Goal: Task Accomplishment & Management: Complete application form

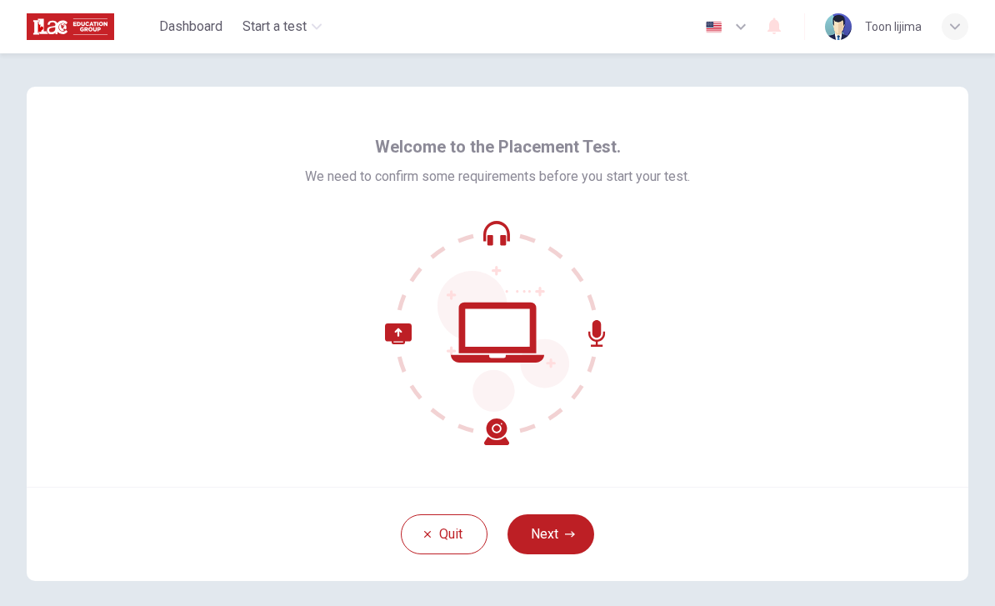
click at [558, 535] on button "Next" at bounding box center [551, 534] width 87 height 40
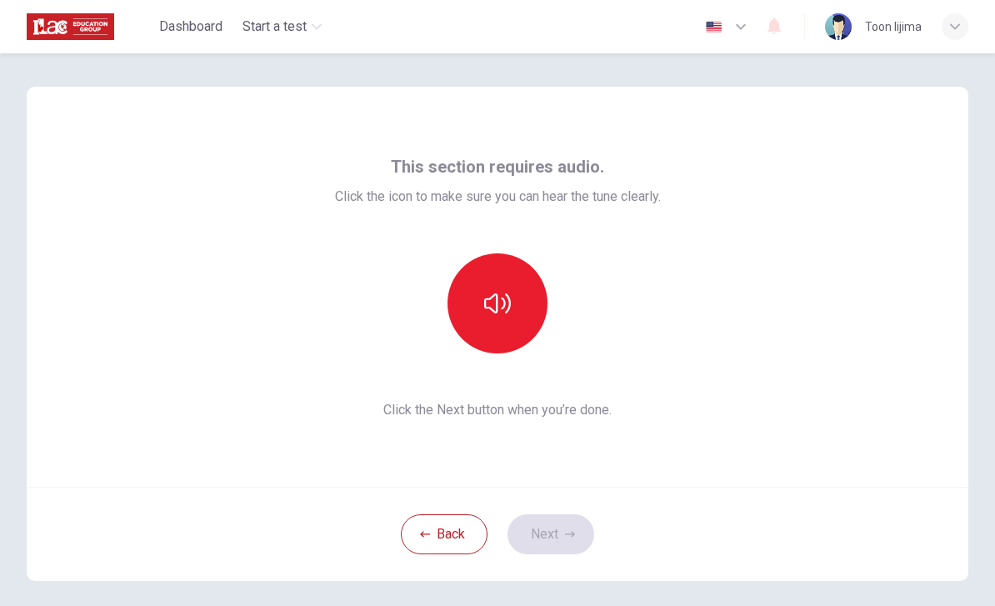
click at [526, 283] on button "button" at bounding box center [498, 303] width 100 height 100
click at [484, 309] on icon "button" at bounding box center [497, 303] width 27 height 27
click at [502, 261] on button "button" at bounding box center [498, 303] width 100 height 100
click at [496, 309] on icon "button" at bounding box center [497, 303] width 27 height 20
click at [512, 296] on button "button" at bounding box center [498, 303] width 100 height 100
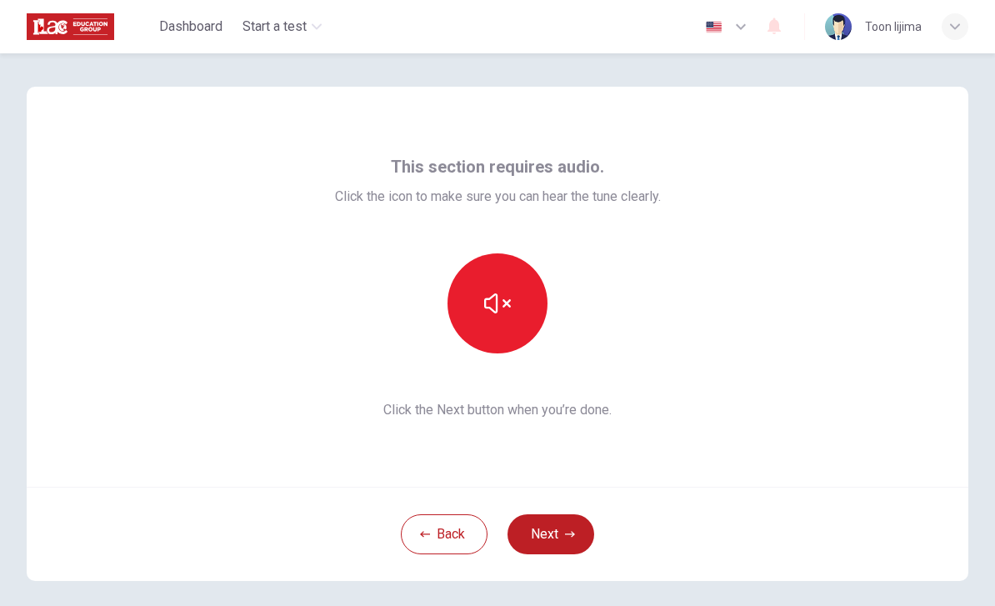
click at [558, 528] on button "Next" at bounding box center [551, 534] width 87 height 40
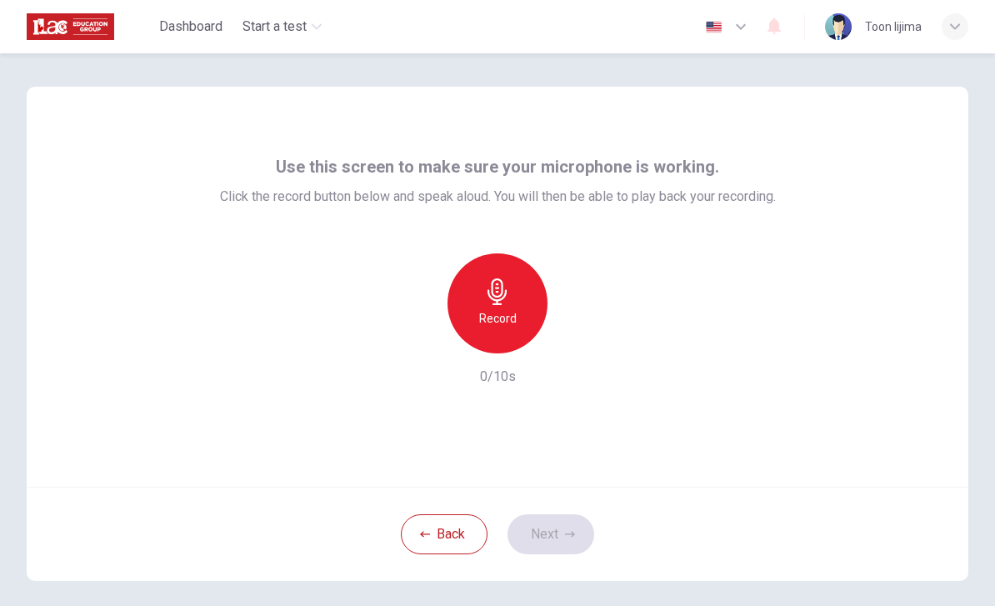
click at [501, 306] on div "Record" at bounding box center [498, 303] width 100 height 100
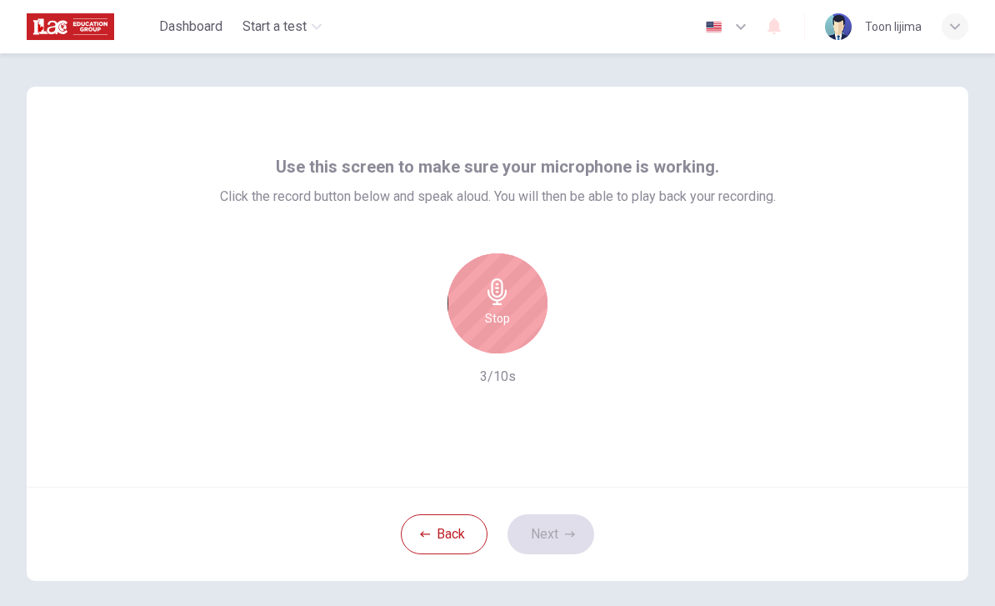
click at [521, 297] on div "Stop" at bounding box center [498, 303] width 100 height 100
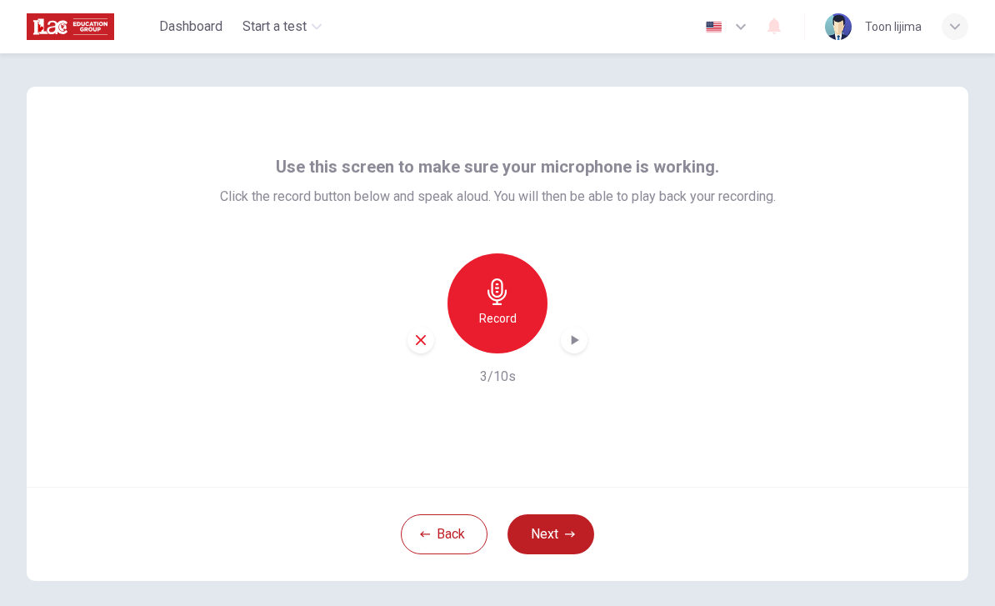
click at [578, 337] on icon "button" at bounding box center [574, 340] width 17 height 17
click at [10, 28] on div "Dashboard Start a test English en ​ Toon Iijima" at bounding box center [497, 26] width 995 height 53
click at [509, 321] on h6 "Record" at bounding box center [498, 318] width 38 height 20
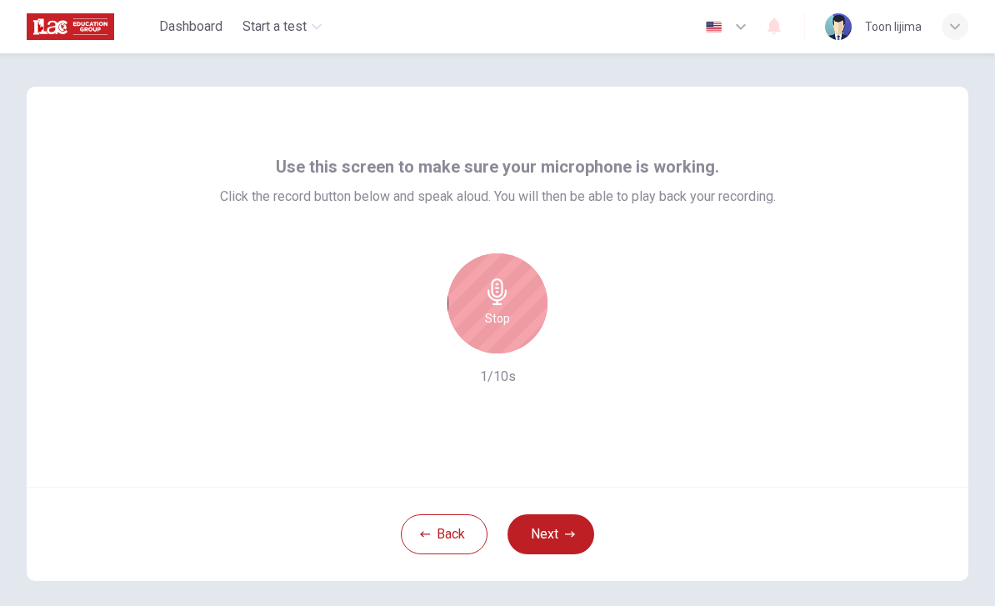
click at [508, 338] on div "Stop" at bounding box center [498, 303] width 100 height 100
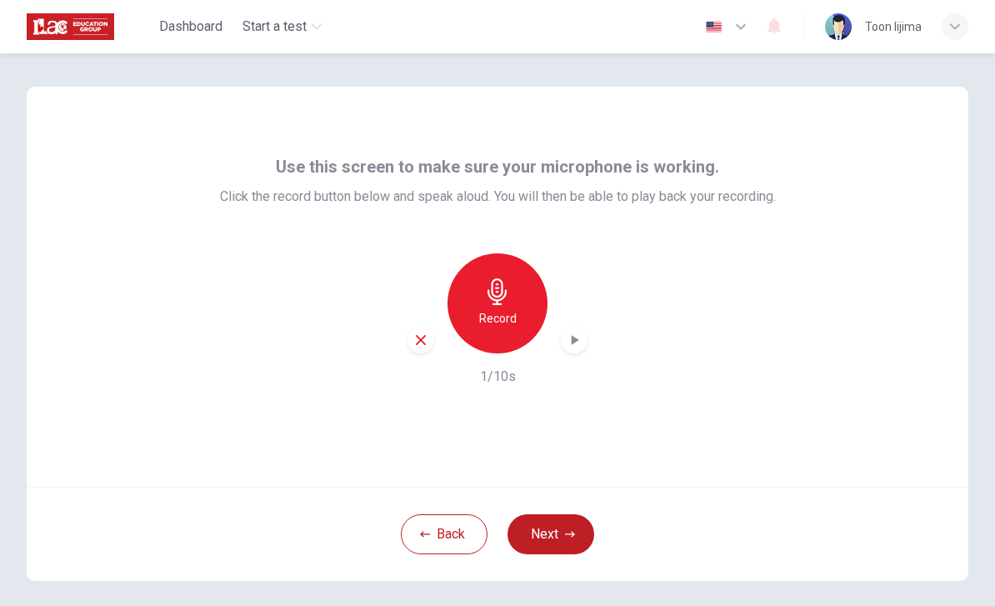
click at [581, 348] on div "button" at bounding box center [574, 340] width 27 height 27
click at [410, 338] on div "button" at bounding box center [421, 340] width 27 height 27
click at [498, 337] on div "Record" at bounding box center [498, 303] width 100 height 100
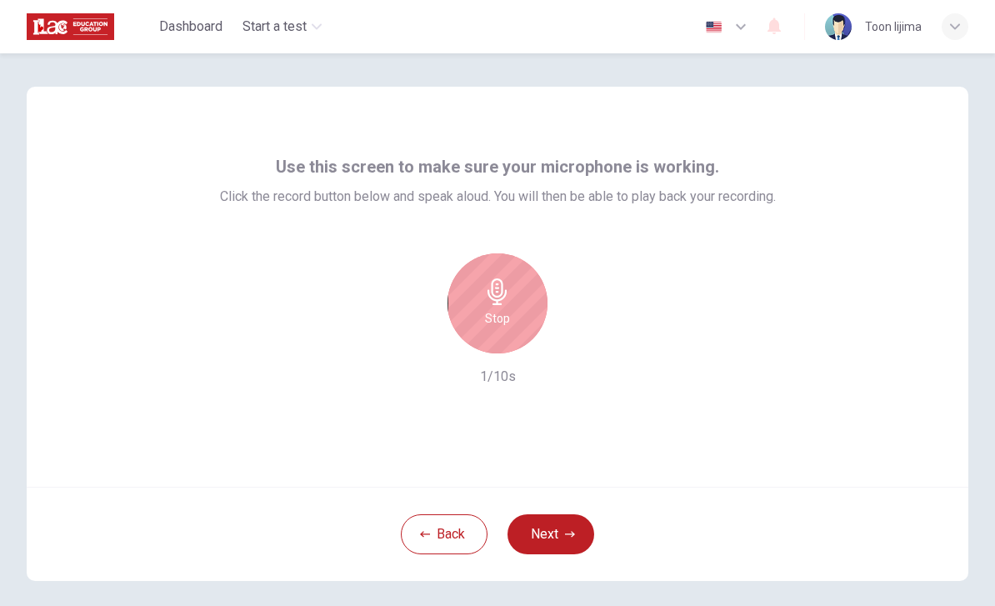
click at [478, 278] on div "Stop" at bounding box center [498, 303] width 100 height 100
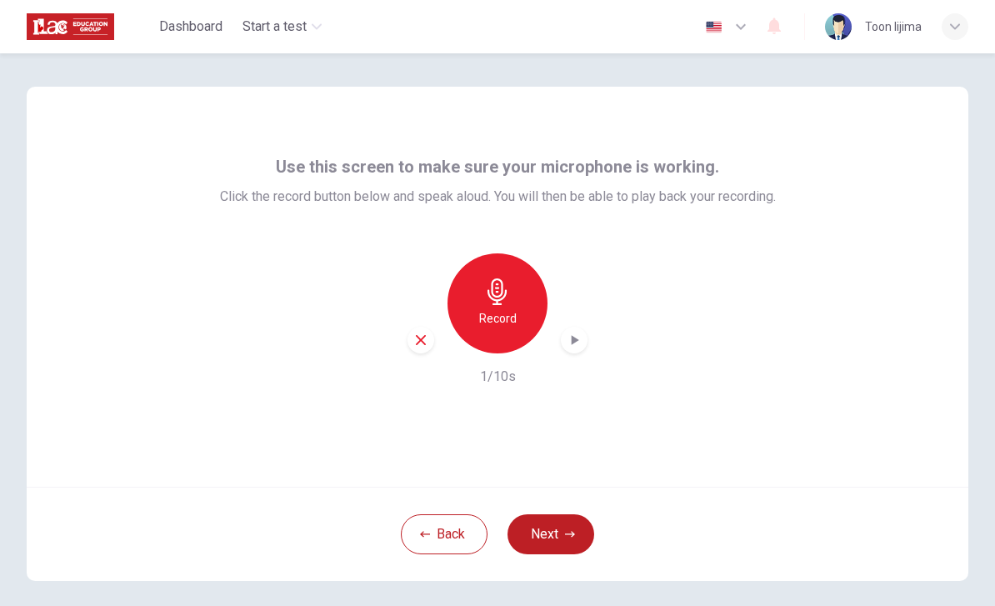
click at [573, 348] on div "button" at bounding box center [574, 340] width 27 height 27
click at [413, 358] on div "Record 1/10s" at bounding box center [498, 319] width 556 height 133
click at [423, 346] on icon "button" at bounding box center [420, 340] width 15 height 15
click at [476, 308] on div "Record" at bounding box center [498, 303] width 100 height 100
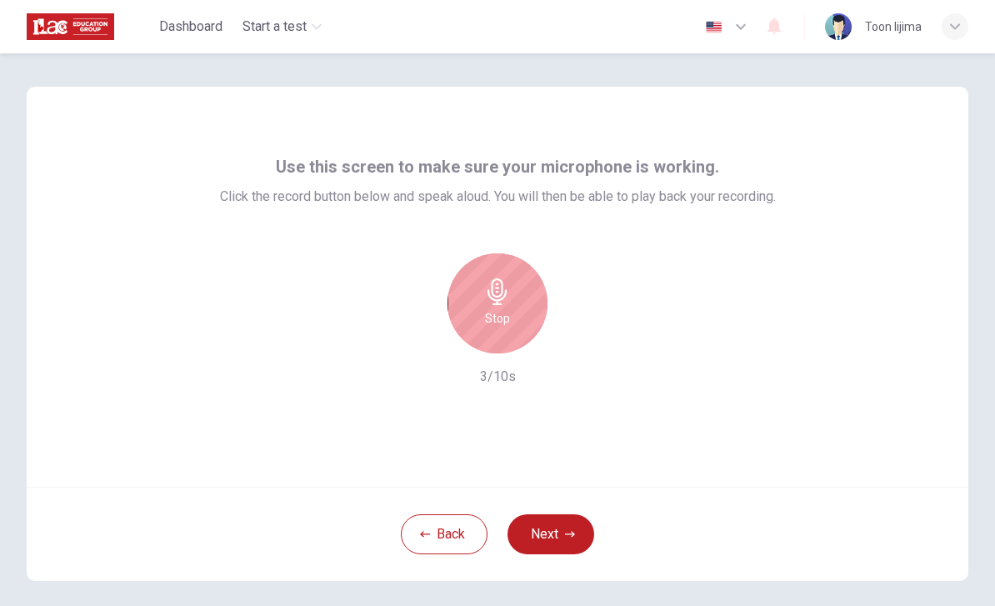
click at [523, 295] on div "Stop" at bounding box center [498, 303] width 100 height 100
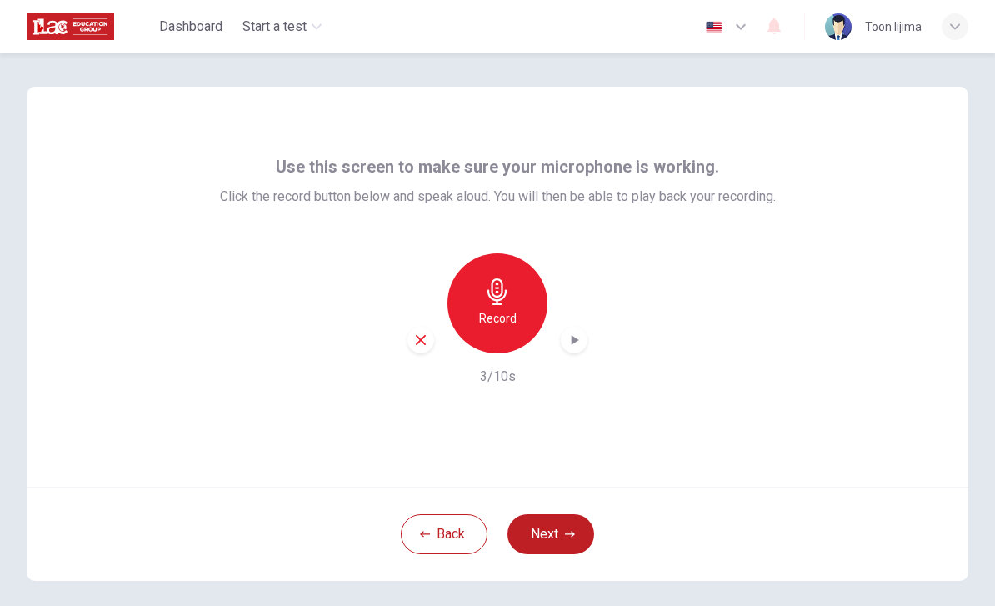
click at [573, 336] on icon "button" at bounding box center [574, 340] width 17 height 17
click at [414, 333] on icon "button" at bounding box center [420, 340] width 15 height 15
click at [505, 323] on h6 "Record" at bounding box center [498, 318] width 38 height 20
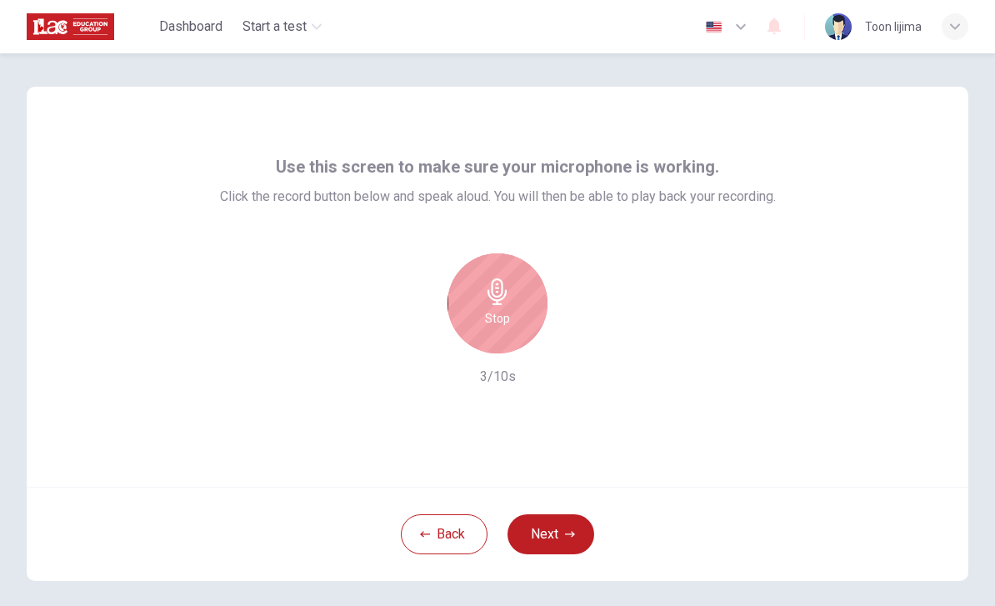
click at [517, 305] on div "Stop" at bounding box center [498, 303] width 100 height 100
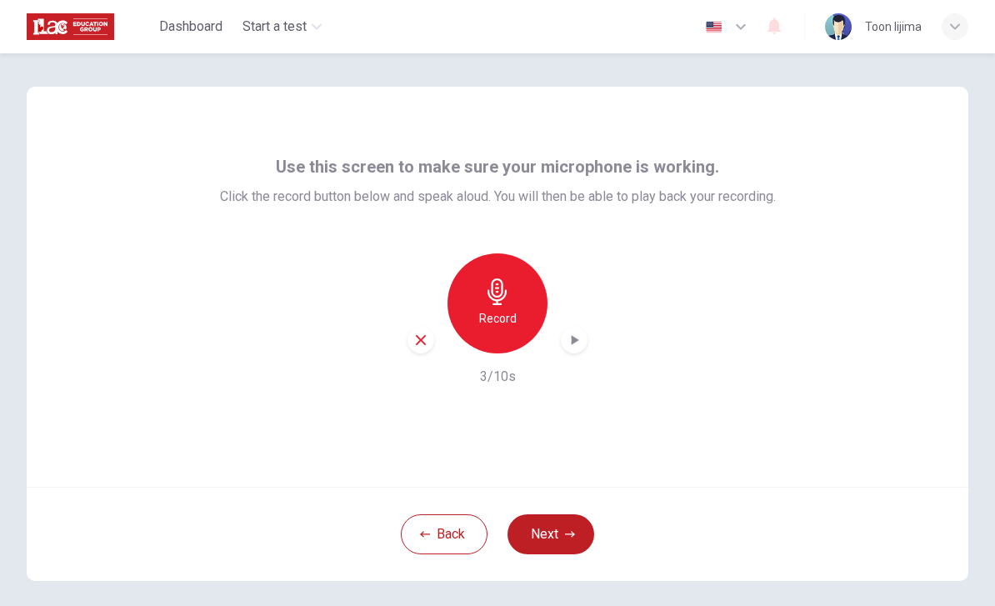
click at [570, 340] on icon "button" at bounding box center [574, 340] width 17 height 17
click at [433, 337] on div "button" at bounding box center [421, 340] width 27 height 27
click at [482, 319] on h6 "Record" at bounding box center [498, 318] width 38 height 20
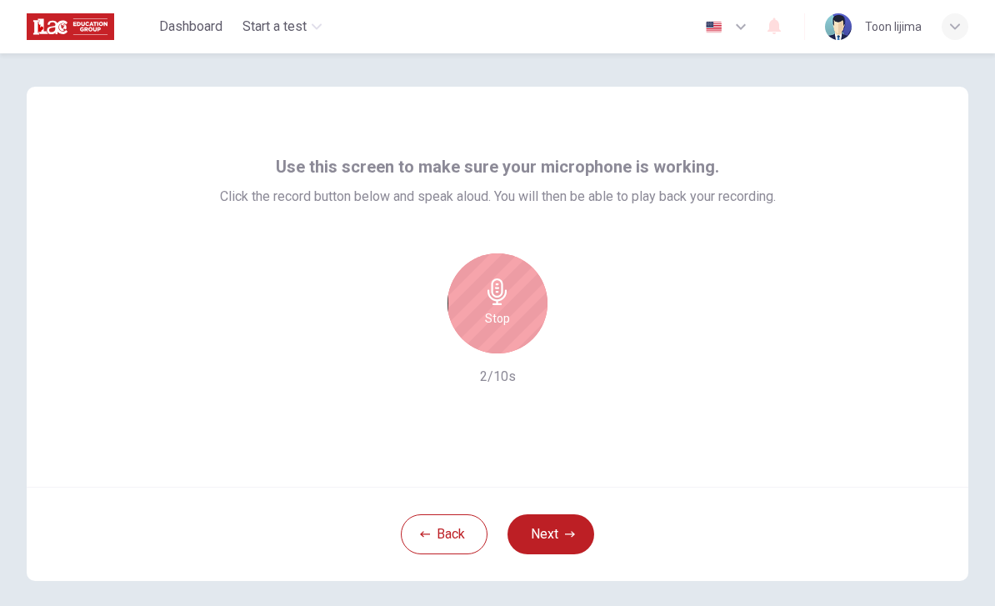
click at [503, 307] on div "Stop" at bounding box center [498, 303] width 100 height 100
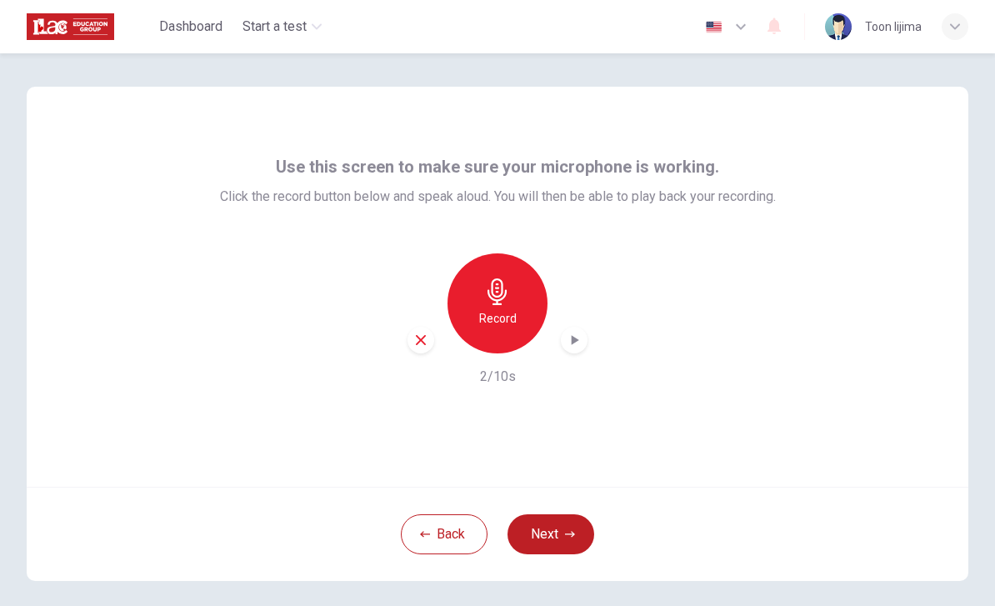
click at [582, 334] on icon "button" at bounding box center [574, 340] width 17 height 17
click at [419, 343] on icon "button" at bounding box center [420, 340] width 15 height 15
click at [540, 528] on button "Next" at bounding box center [551, 534] width 87 height 40
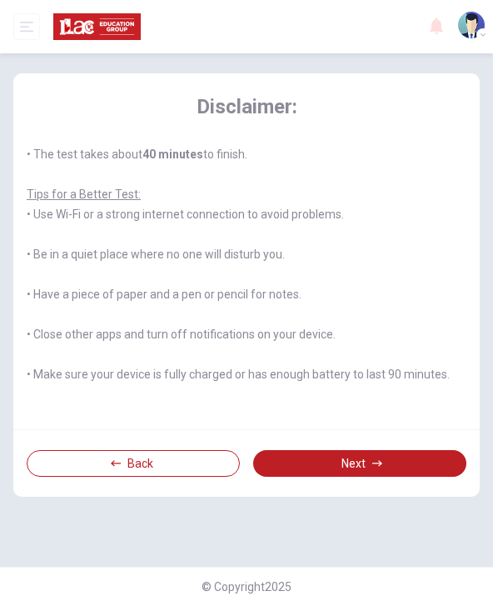
scroll to position [135, 0]
click at [360, 477] on button "Next" at bounding box center [359, 463] width 213 height 27
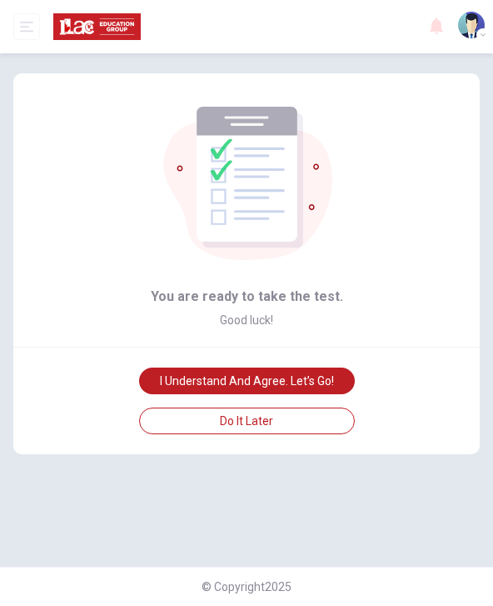
scroll to position [0, 0]
click at [328, 386] on button "I understand and agree. Let’s go!" at bounding box center [247, 381] width 216 height 27
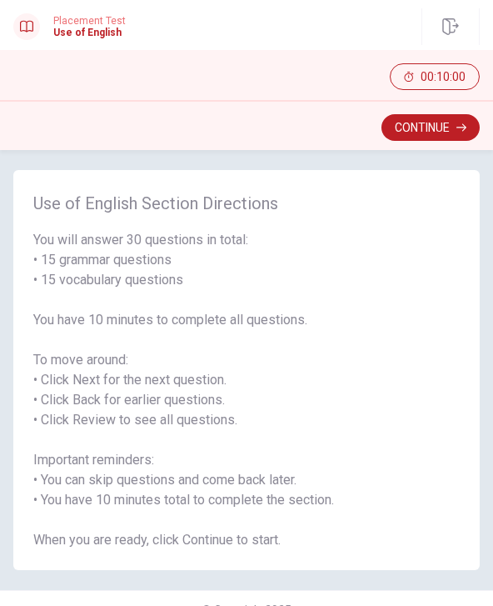
click at [444, 138] on button "Continue" at bounding box center [431, 127] width 98 height 27
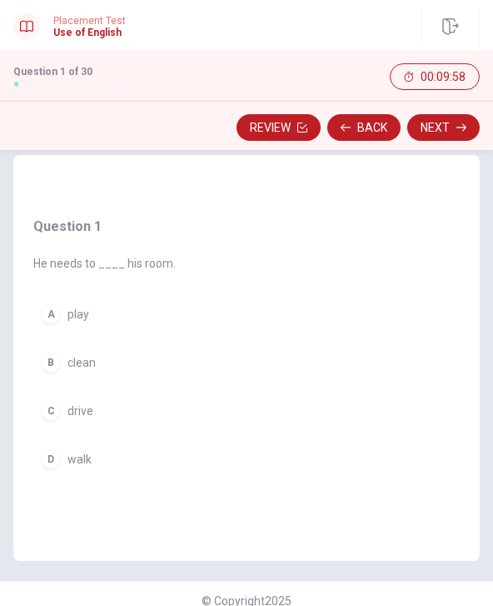
scroll to position [16, 0]
click at [48, 366] on div "B" at bounding box center [51, 362] width 20 height 20
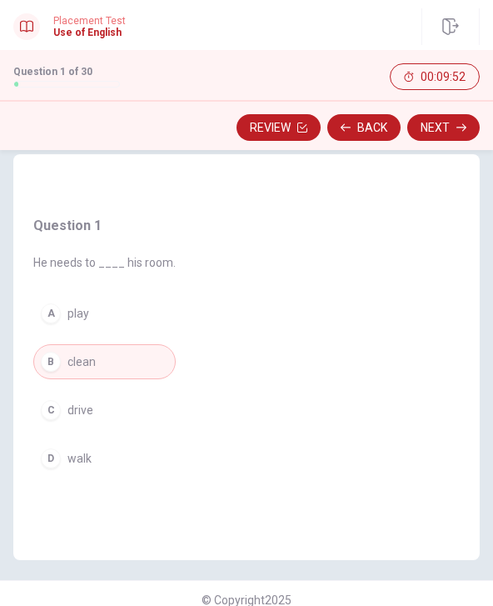
click at [100, 358] on button "B clean" at bounding box center [104, 361] width 143 height 35
click at [455, 135] on button "Next" at bounding box center [444, 127] width 73 height 27
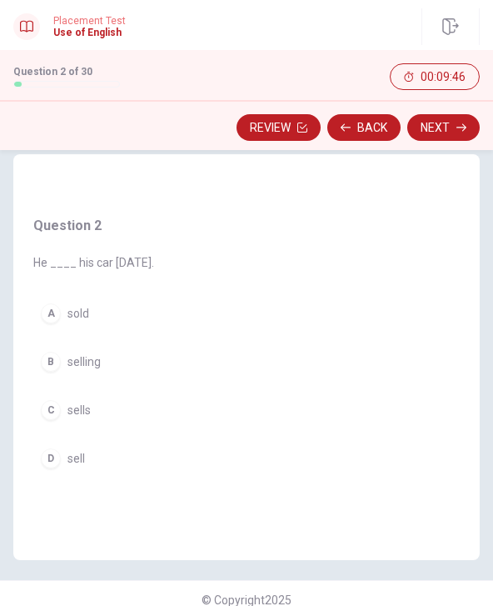
click at [55, 318] on div "A" at bounding box center [51, 313] width 20 height 20
click at [455, 131] on button "Next" at bounding box center [444, 127] width 73 height 27
click at [71, 409] on span "tiger" at bounding box center [80, 409] width 24 height 13
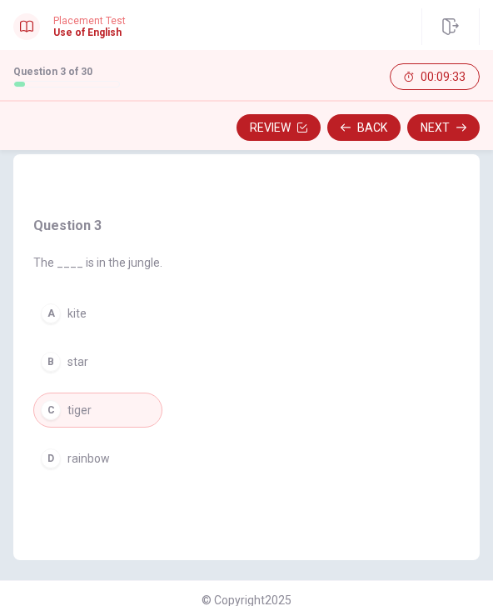
click at [452, 133] on button "Next" at bounding box center [444, 127] width 73 height 27
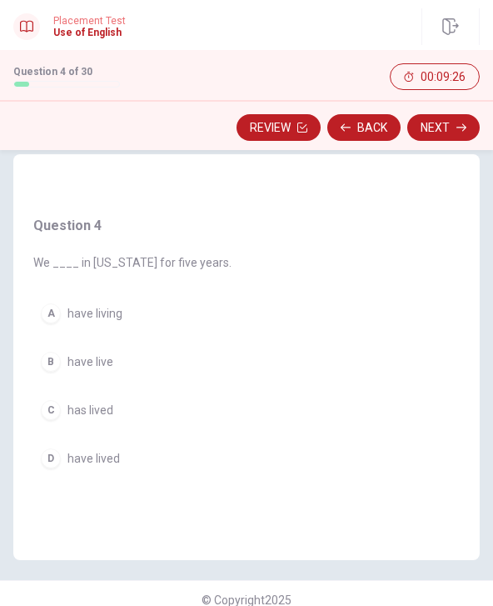
click at [116, 462] on span "have lived" at bounding box center [94, 458] width 53 height 13
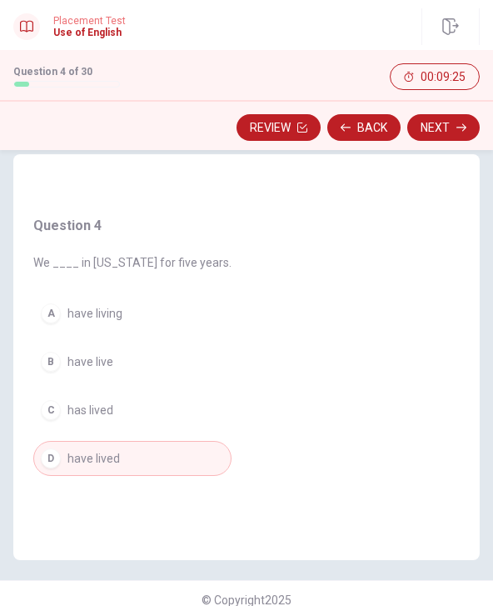
click at [445, 130] on button "Next" at bounding box center [444, 127] width 73 height 27
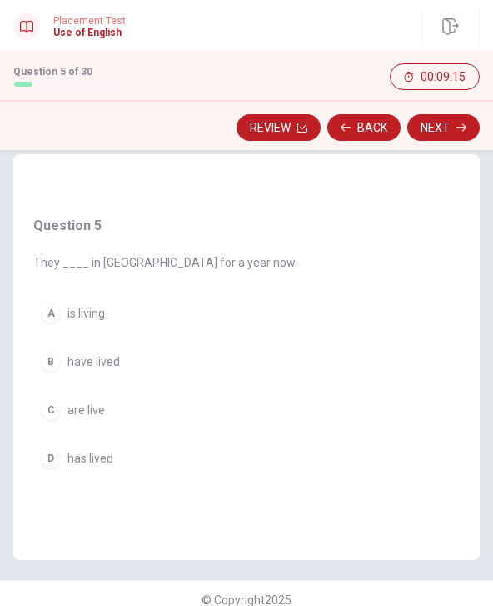
click at [99, 420] on button "C are live" at bounding box center [165, 410] width 264 height 35
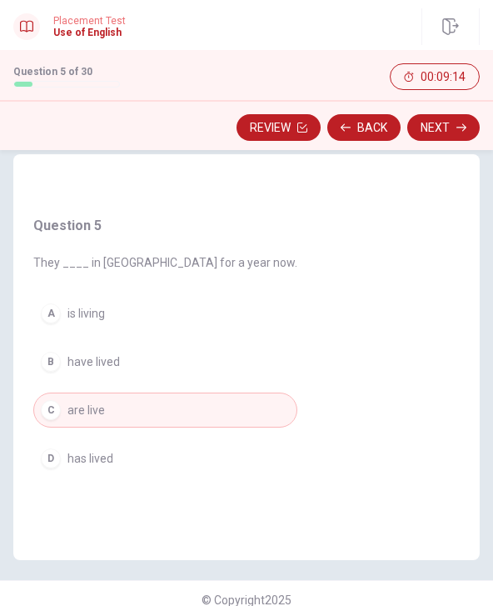
click at [459, 127] on icon "button" at bounding box center [462, 128] width 10 height 10
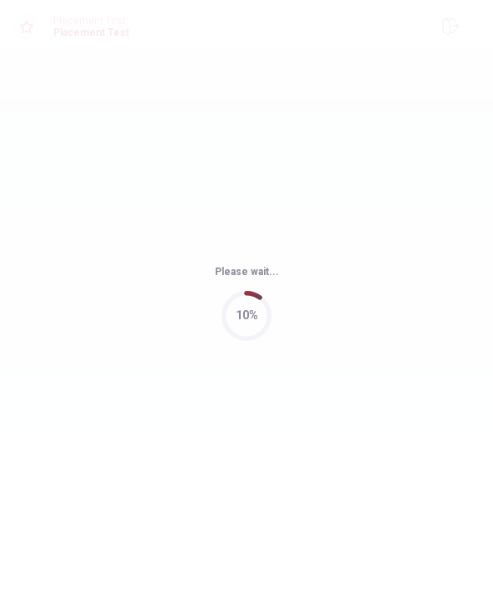
scroll to position [0, 0]
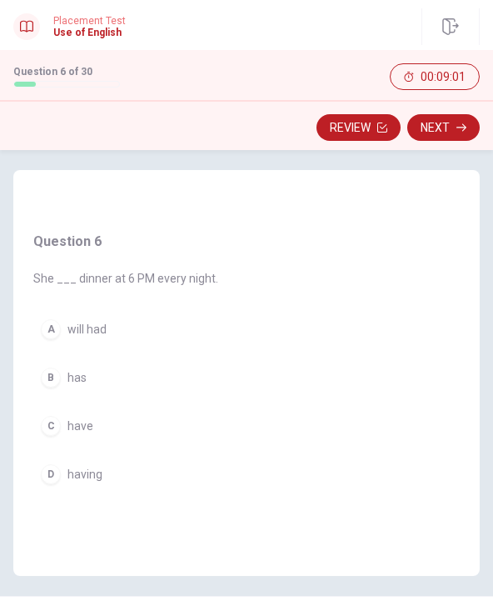
click at [78, 378] on span "has" at bounding box center [77, 377] width 19 height 13
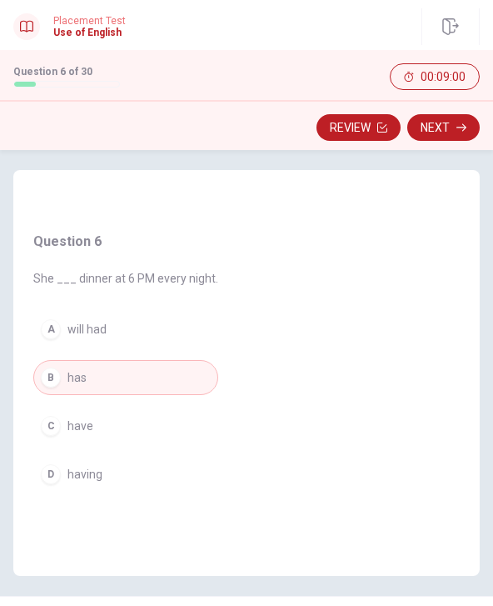
click at [463, 130] on icon "button" at bounding box center [462, 128] width 10 height 10
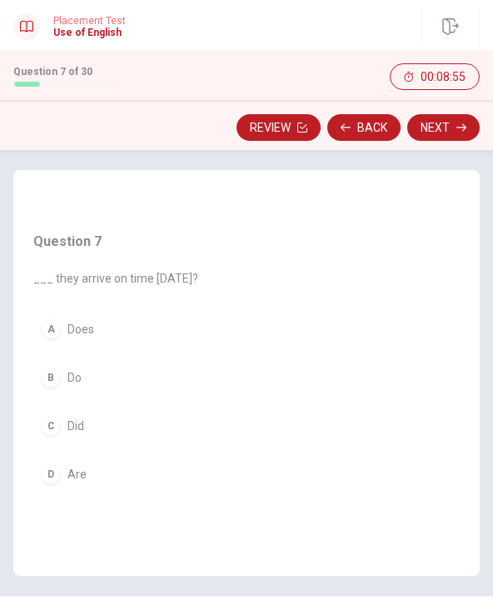
click at [79, 432] on span "Did" at bounding box center [76, 425] width 17 height 13
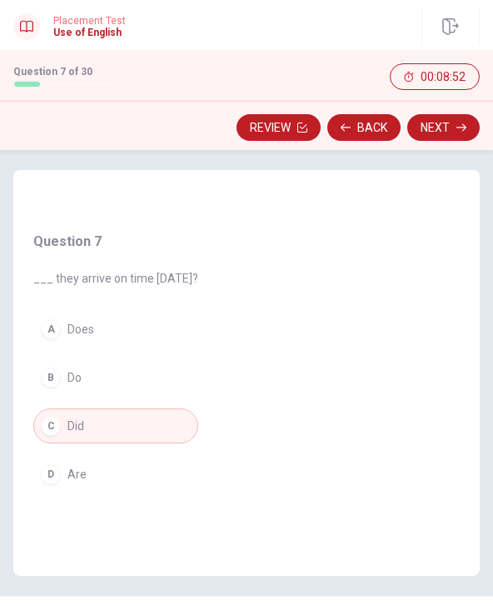
click at [469, 129] on button "Next" at bounding box center [444, 127] width 73 height 27
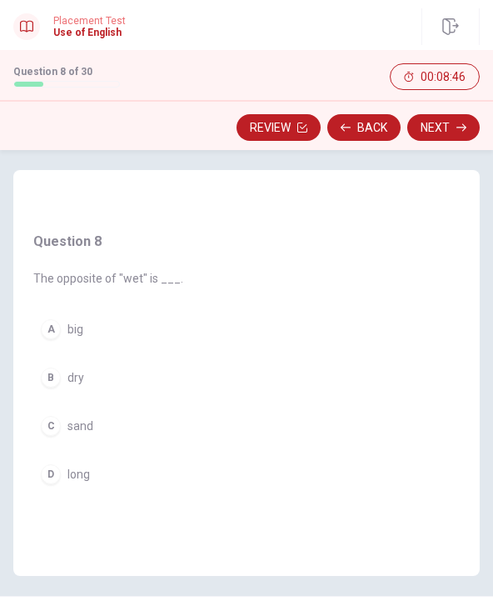
click at [86, 377] on button "B dry" at bounding box center [108, 377] width 150 height 35
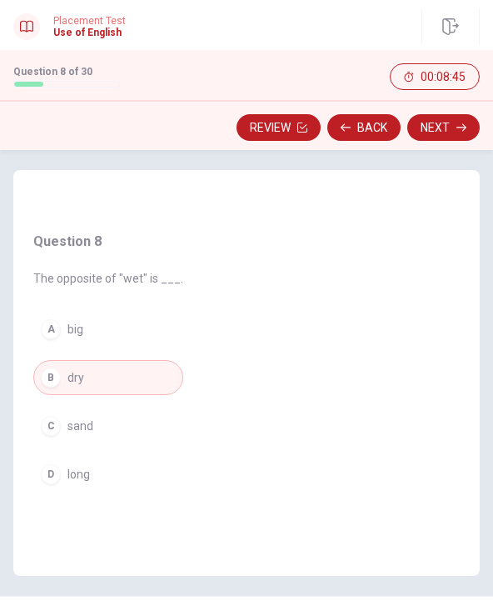
click at [459, 134] on button "Next" at bounding box center [444, 127] width 73 height 27
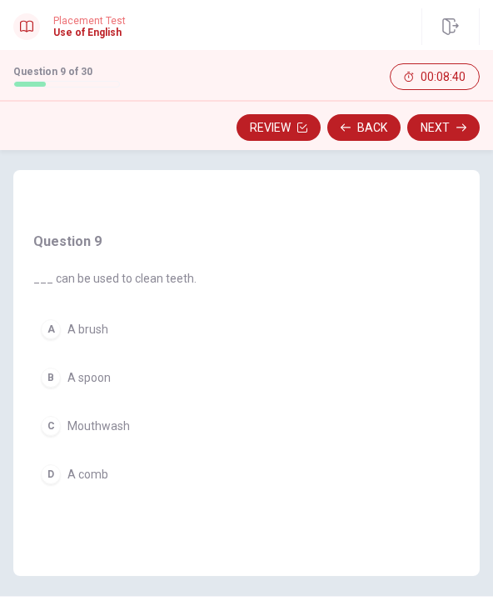
click at [99, 335] on span "A brush" at bounding box center [88, 329] width 41 height 13
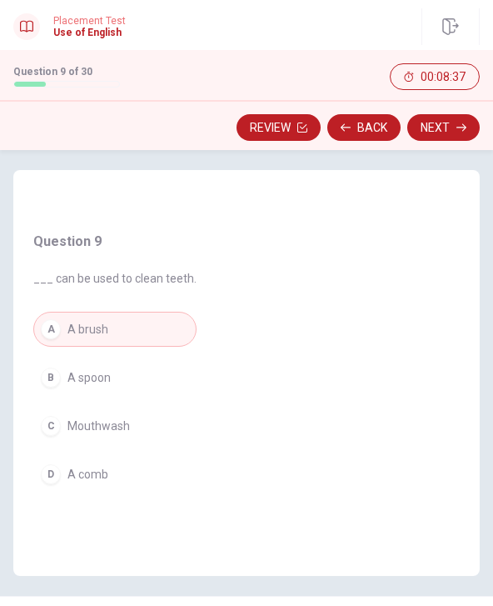
click at [462, 133] on button "Next" at bounding box center [444, 127] width 73 height 27
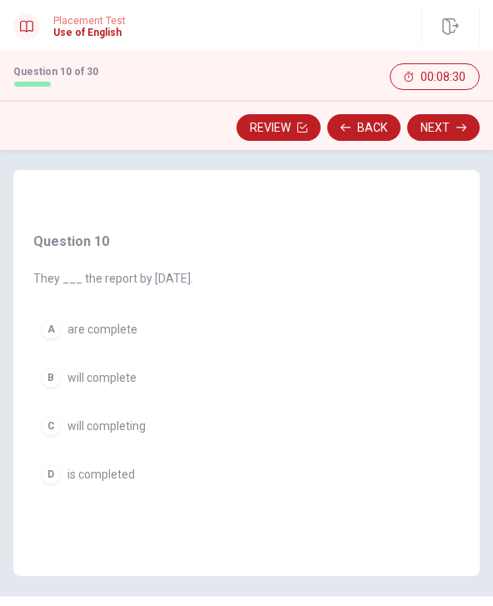
click at [370, 126] on button "Back" at bounding box center [364, 127] width 73 height 27
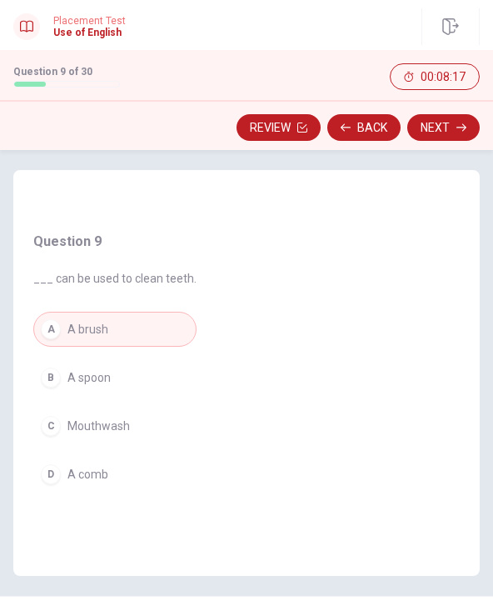
click at [139, 433] on button "C Mouthwash" at bounding box center [114, 425] width 163 height 35
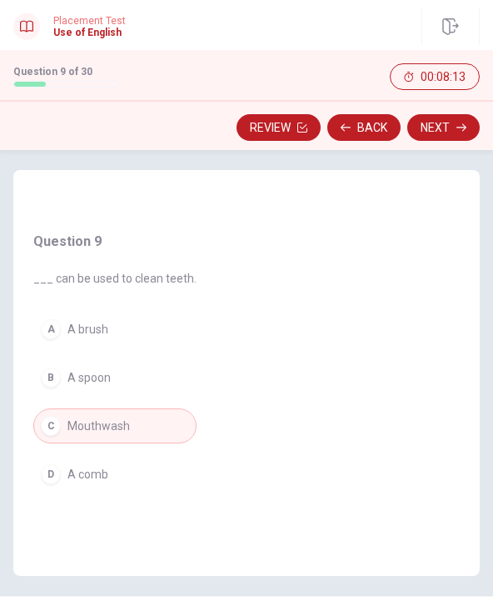
click at [458, 135] on button "Next" at bounding box center [444, 127] width 73 height 27
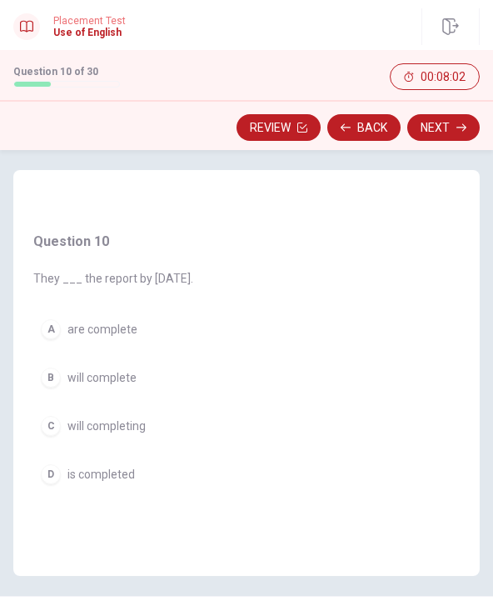
click at [138, 384] on button "B will complete" at bounding box center [113, 377] width 160 height 35
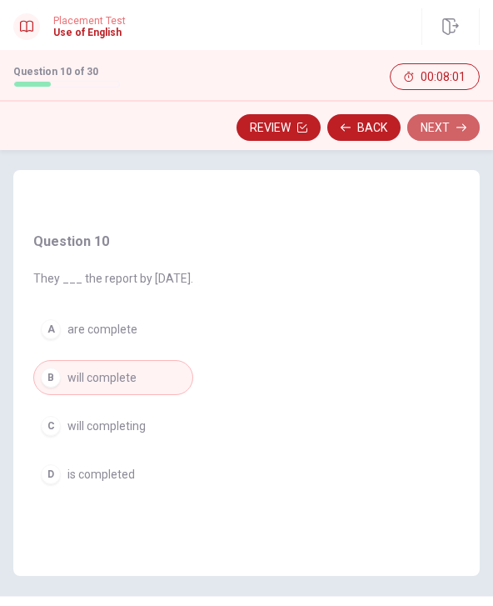
click at [463, 128] on icon "button" at bounding box center [462, 128] width 10 height 8
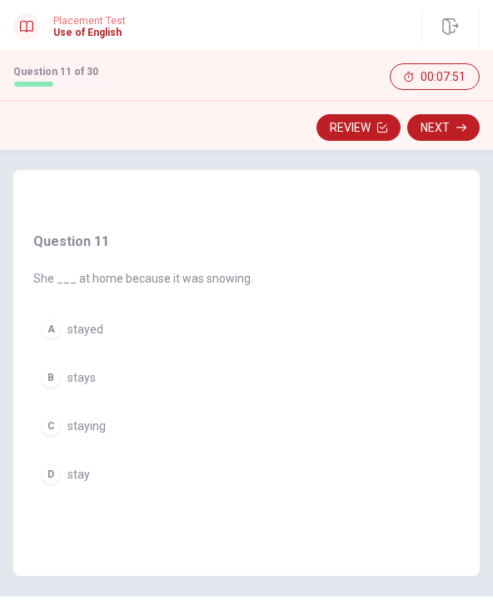
click at [82, 378] on span "stays" at bounding box center [82, 377] width 28 height 13
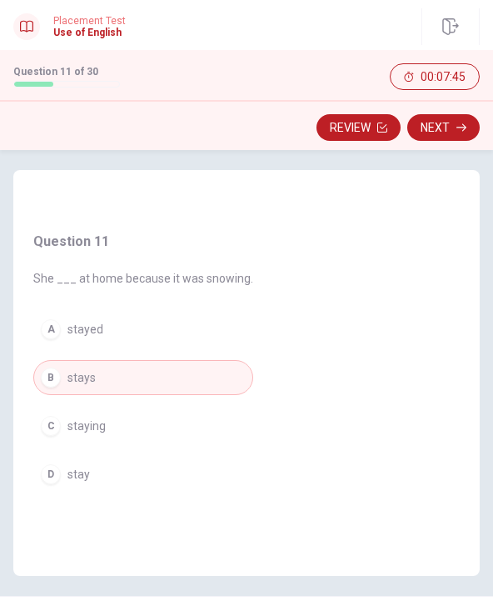
click at [124, 327] on button "A stayed" at bounding box center [143, 329] width 220 height 35
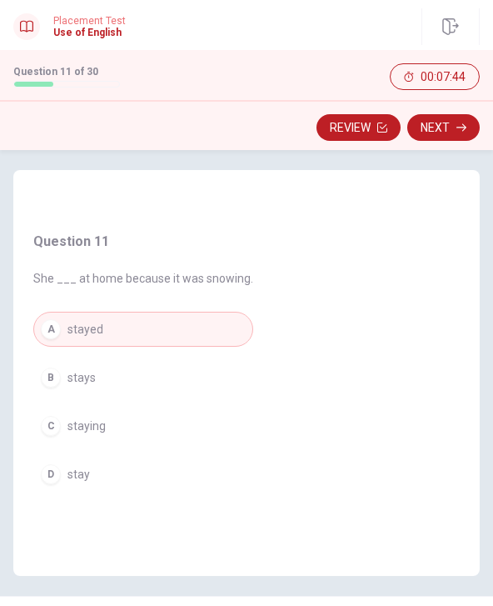
click at [453, 135] on button "Next" at bounding box center [444, 127] width 73 height 27
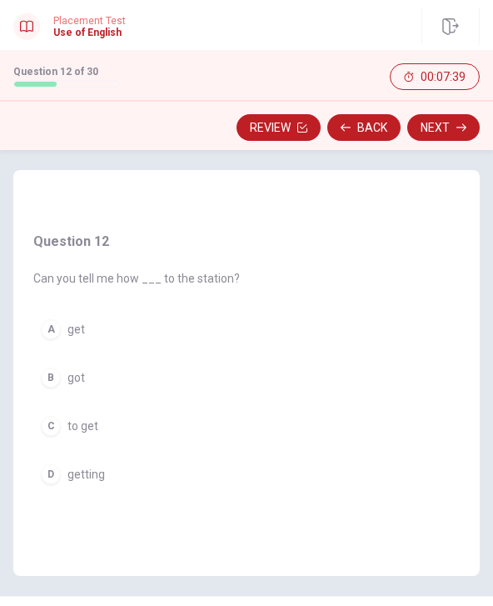
click at [108, 433] on button "C to get" at bounding box center [136, 425] width 207 height 35
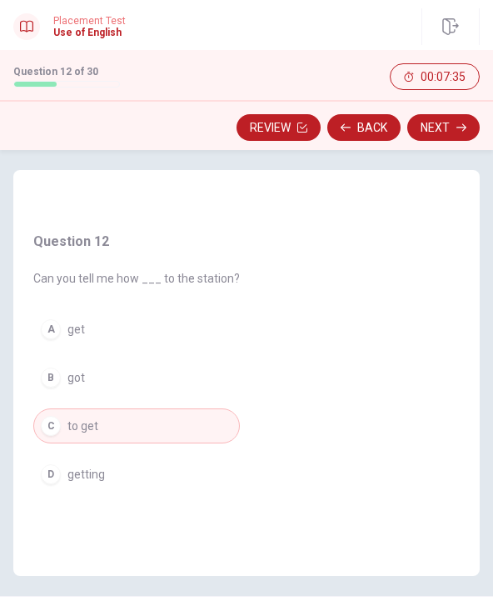
click at [439, 131] on button "Next" at bounding box center [444, 127] width 73 height 27
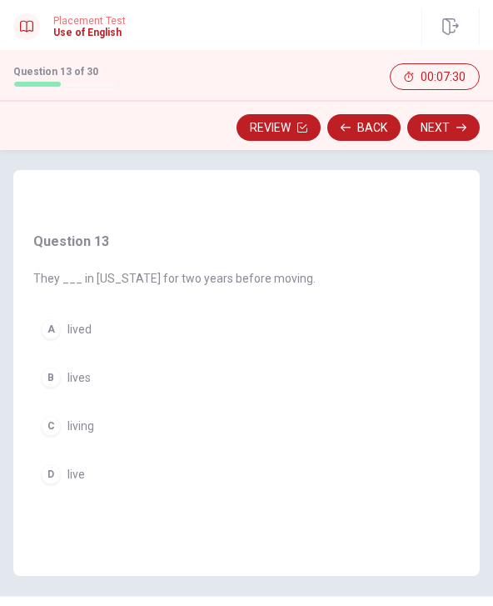
click at [83, 334] on span "lived" at bounding box center [80, 329] width 24 height 13
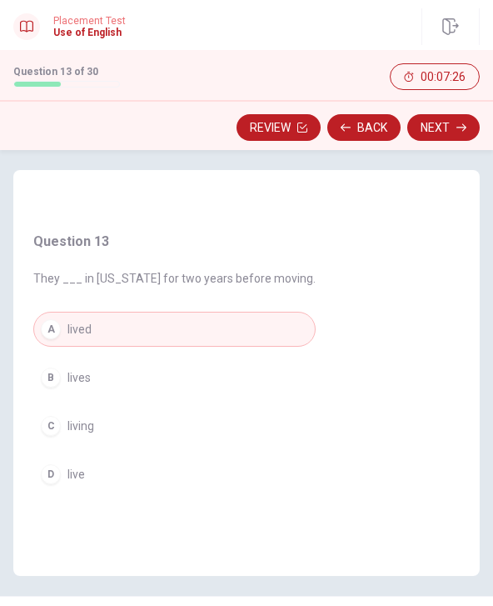
click at [438, 120] on button "Next" at bounding box center [444, 127] width 73 height 27
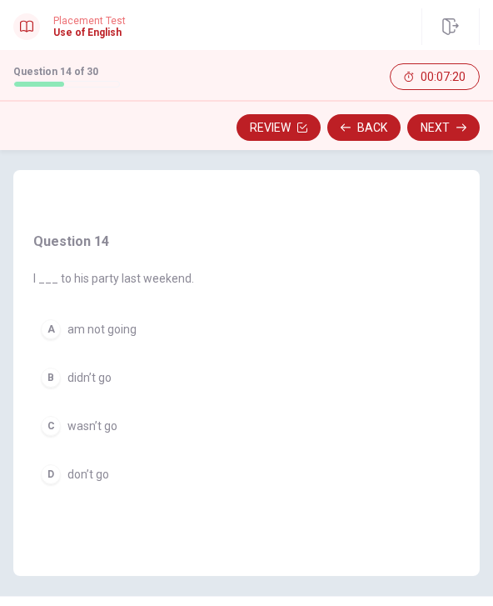
click at [109, 382] on span "didn’t go" at bounding box center [90, 377] width 44 height 13
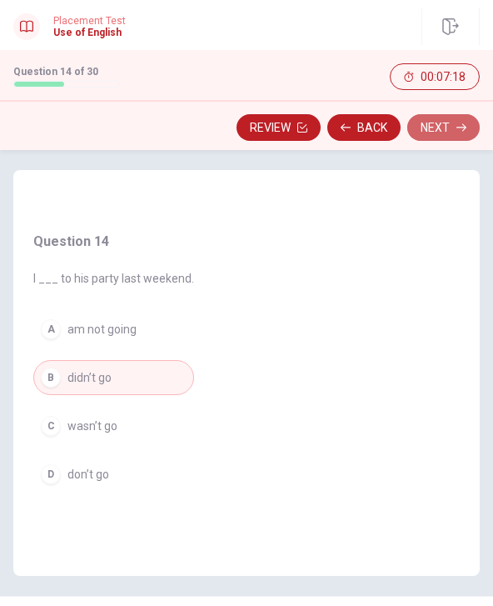
click at [453, 129] on button "Next" at bounding box center [444, 127] width 73 height 27
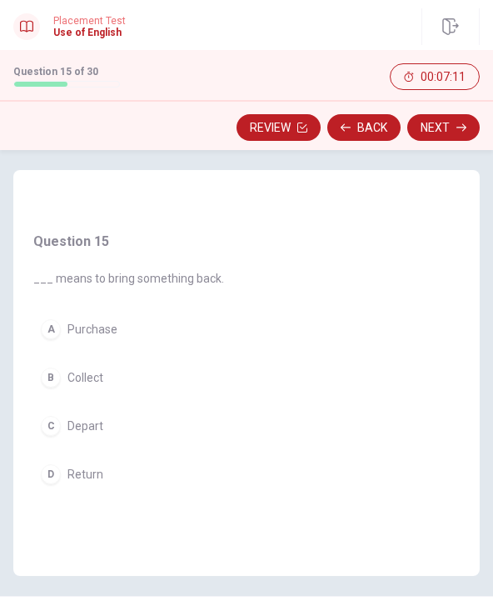
click at [100, 478] on span "Return" at bounding box center [86, 474] width 36 height 13
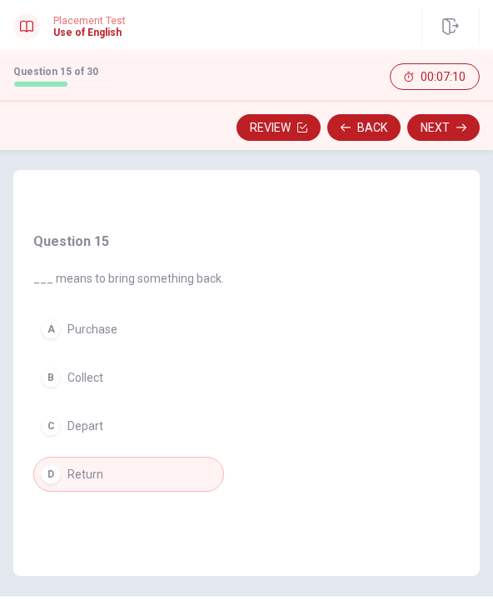
click at [451, 134] on button "Next" at bounding box center [444, 127] width 73 height 27
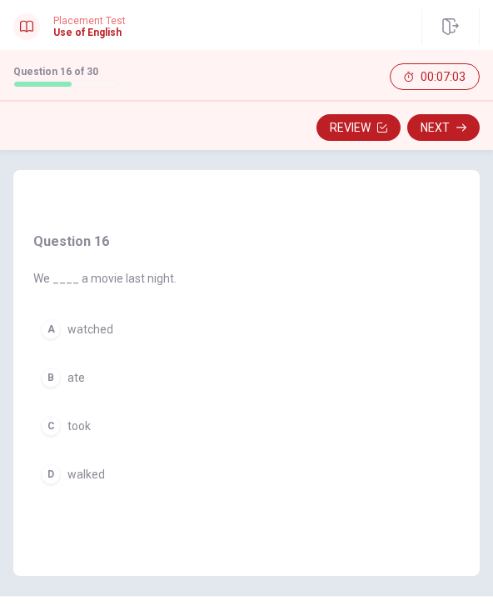
click at [119, 337] on button "A watched" at bounding box center [104, 329] width 143 height 35
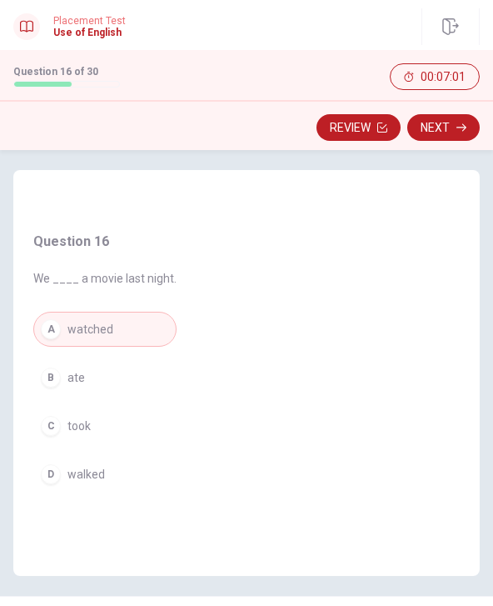
click at [454, 133] on button "Next" at bounding box center [444, 127] width 73 height 27
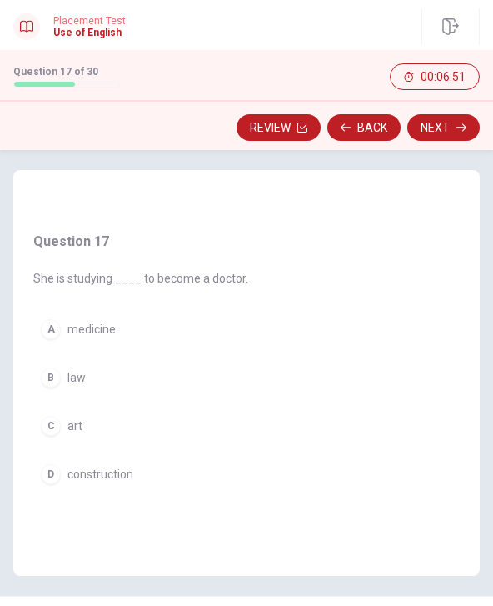
click at [119, 340] on button "A medicine" at bounding box center [140, 329] width 215 height 35
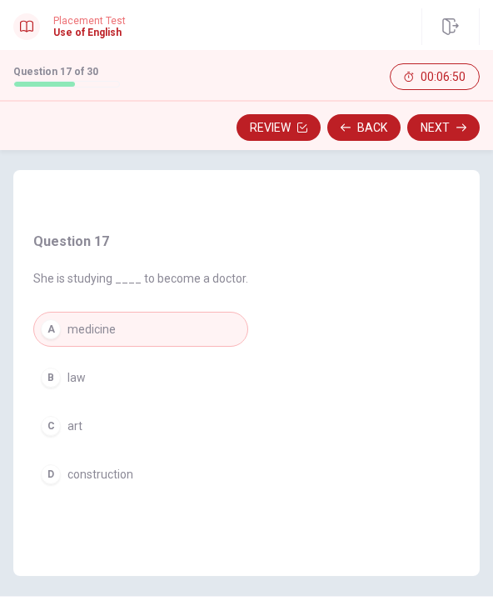
click at [444, 139] on button "Next" at bounding box center [444, 127] width 73 height 27
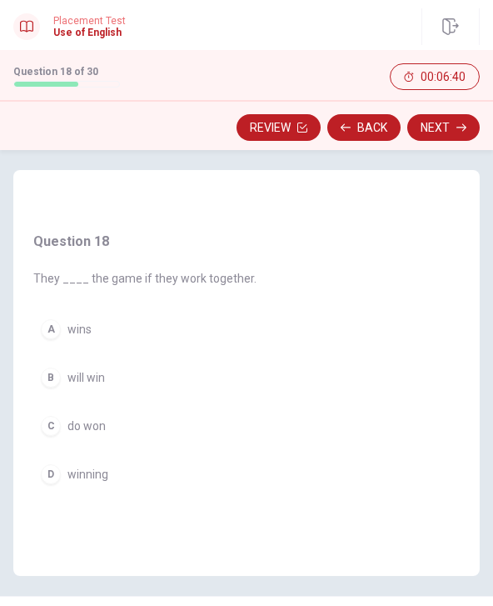
click at [104, 379] on span "will win" at bounding box center [87, 377] width 38 height 13
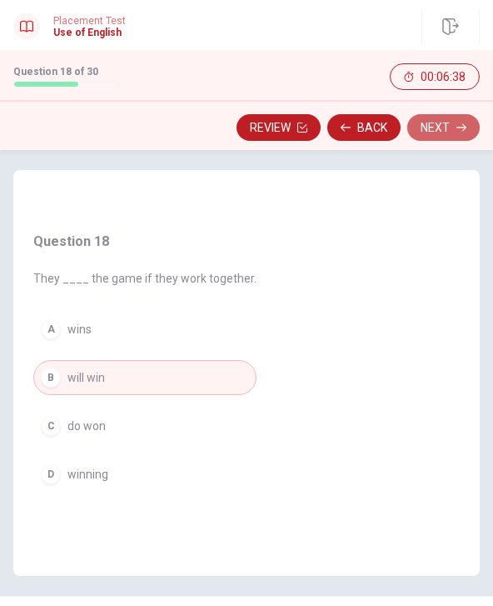
click at [450, 129] on button "Next" at bounding box center [444, 127] width 73 height 27
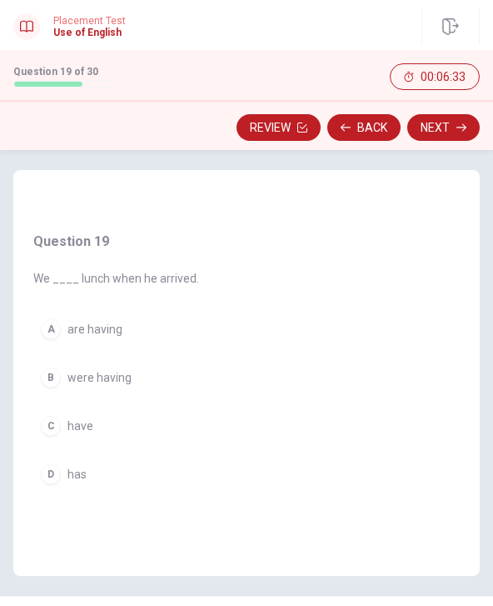
click at [125, 373] on span "were having" at bounding box center [100, 377] width 64 height 13
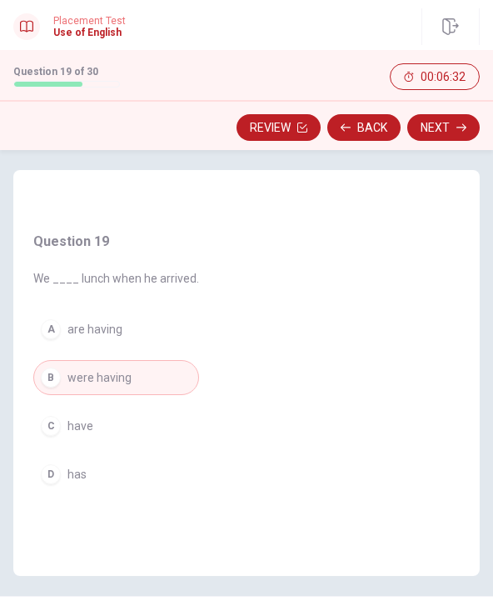
click at [444, 133] on button "Next" at bounding box center [444, 127] width 73 height 27
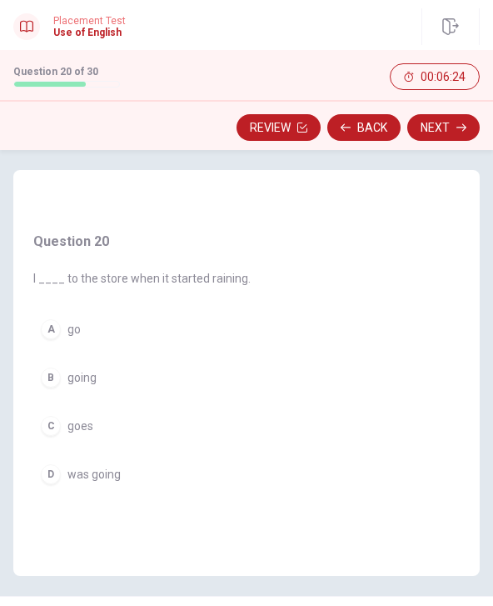
click at [113, 470] on span "was going" at bounding box center [94, 474] width 53 height 13
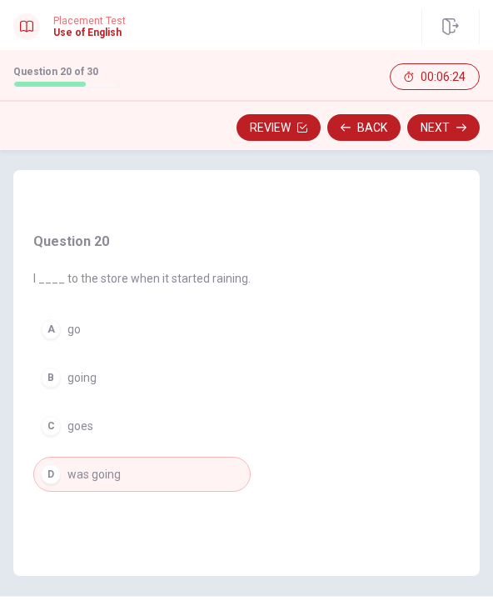
click at [468, 128] on button "Next" at bounding box center [444, 127] width 73 height 27
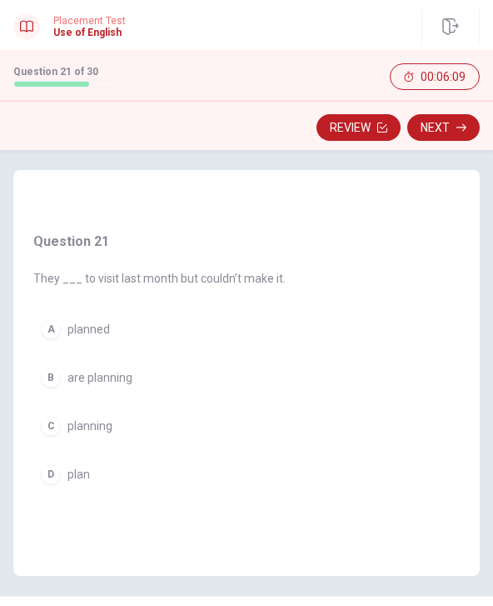
click at [112, 333] on button "A planned" at bounding box center [159, 329] width 253 height 35
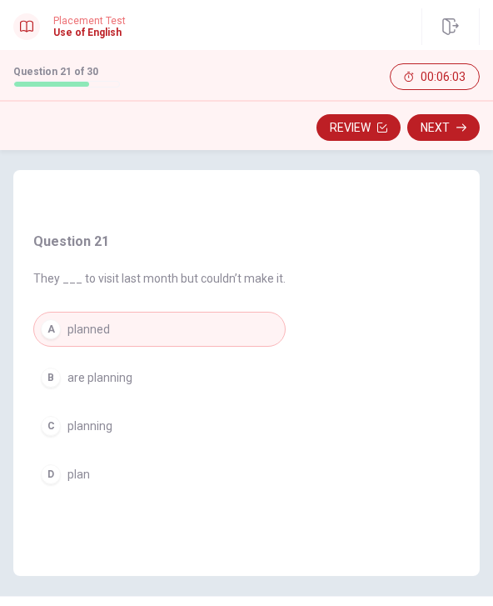
click at [450, 140] on button "Next" at bounding box center [444, 127] width 73 height 27
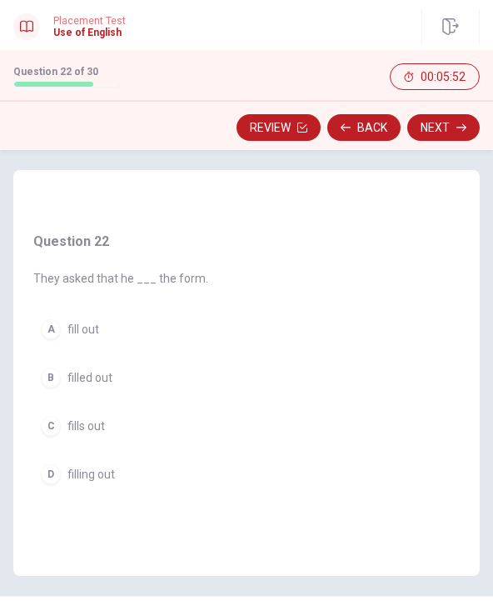
click at [104, 430] on span "fills out" at bounding box center [87, 425] width 38 height 13
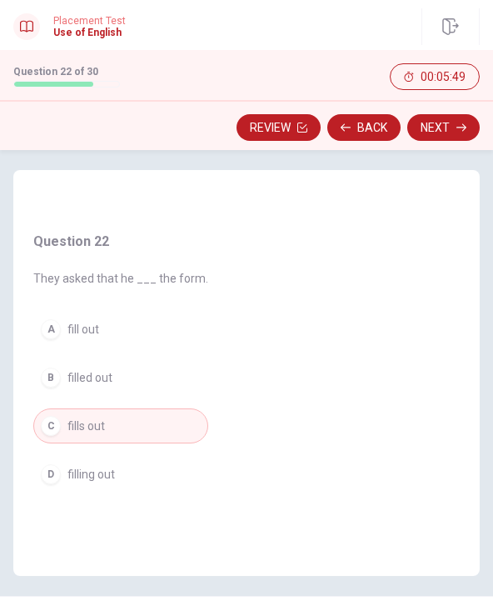
click at [454, 136] on button "Next" at bounding box center [444, 127] width 73 height 27
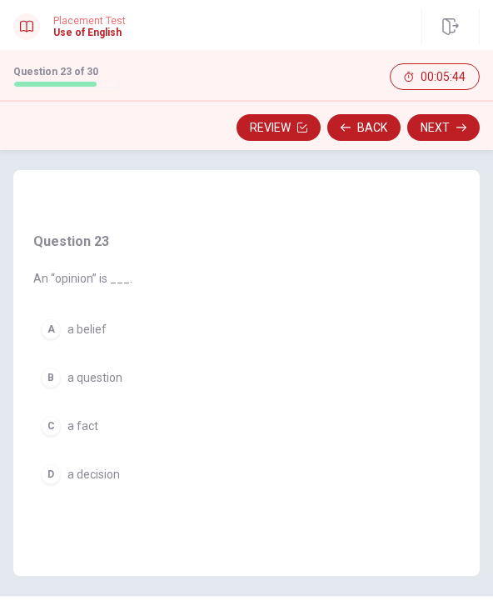
click at [120, 482] on button "D a decision" at bounding box center [82, 474] width 99 height 35
click at [453, 137] on button "Next" at bounding box center [444, 127] width 73 height 27
click at [288, 134] on button "Review" at bounding box center [279, 127] width 84 height 27
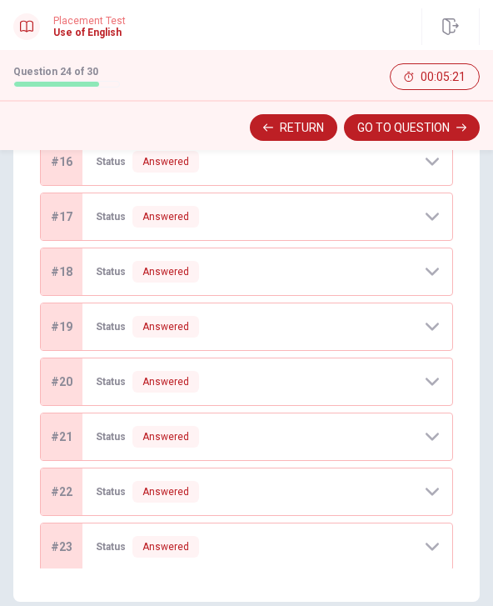
scroll to position [1009, 0]
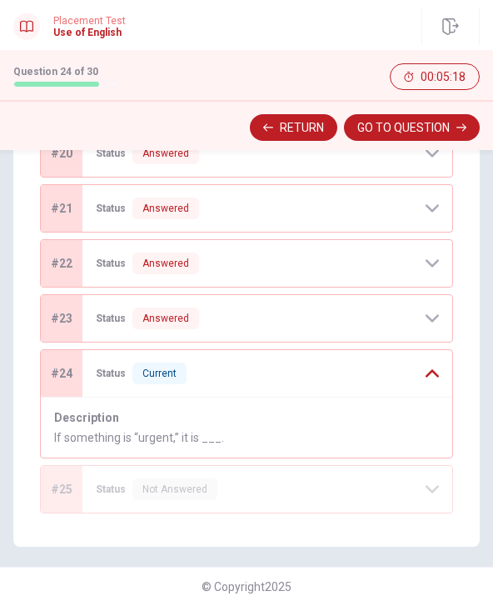
click at [300, 135] on button "Return" at bounding box center [294, 127] width 88 height 27
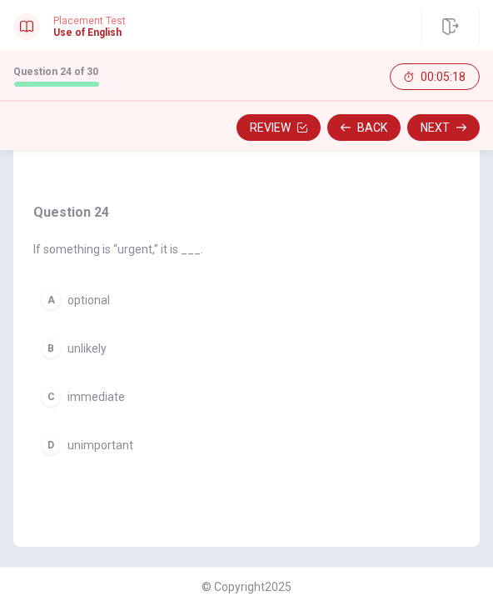
scroll to position [85, 0]
click at [98, 342] on span "unlikely" at bounding box center [87, 348] width 39 height 13
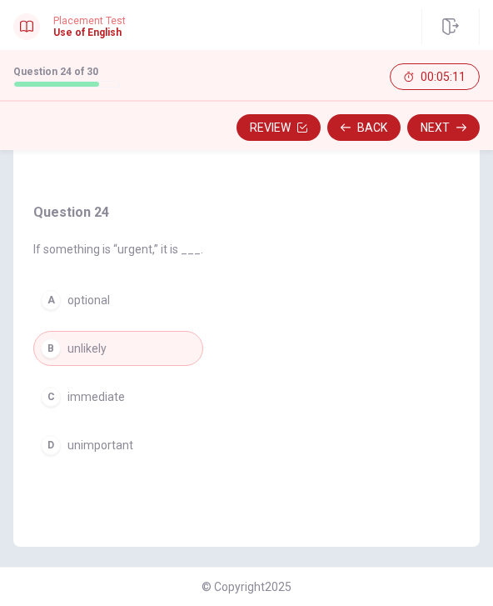
click at [468, 128] on button "Next" at bounding box center [444, 127] width 73 height 27
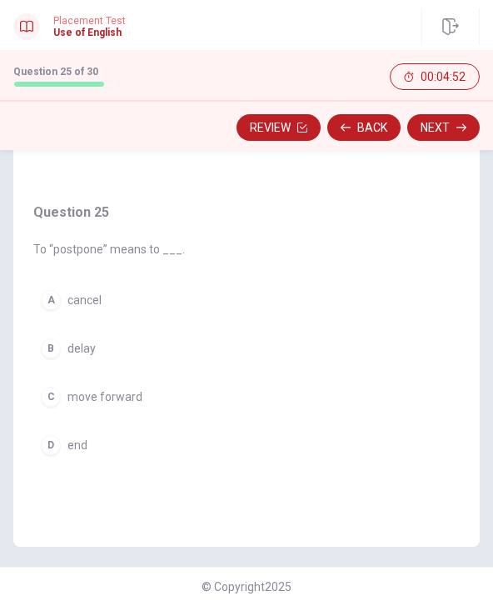
click at [120, 390] on span "move forward" at bounding box center [105, 396] width 75 height 13
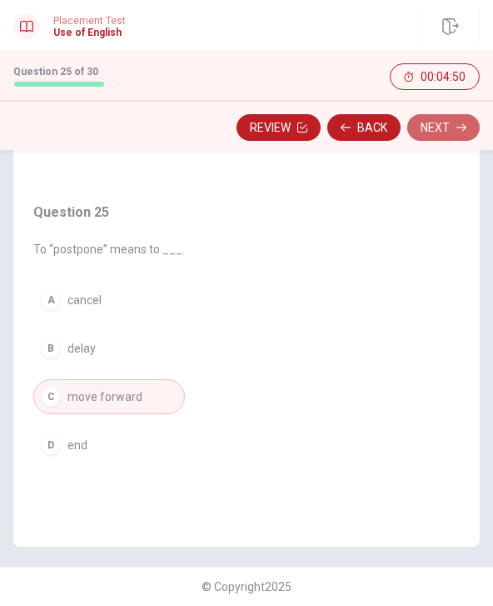
click at [463, 128] on icon "button" at bounding box center [462, 128] width 10 height 10
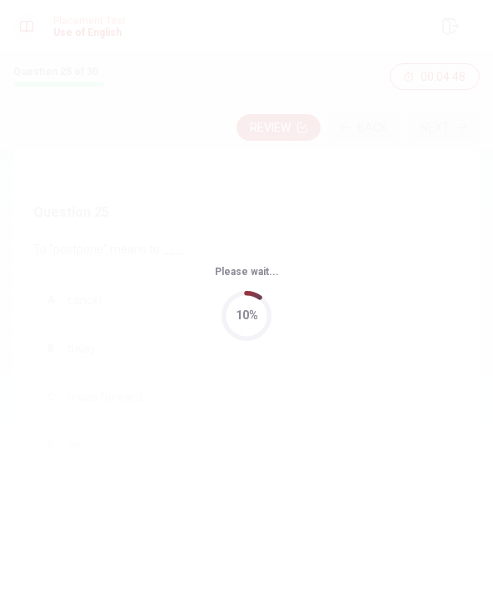
scroll to position [0, 0]
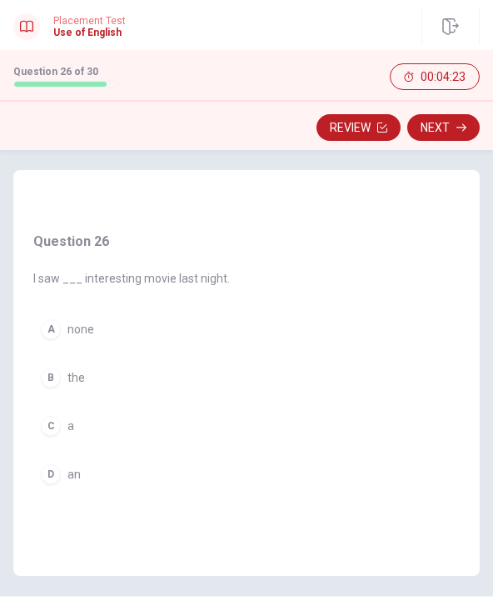
click at [52, 470] on div "D" at bounding box center [51, 474] width 20 height 20
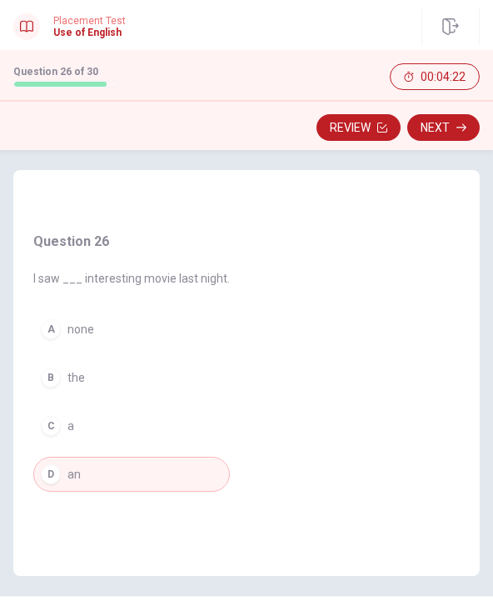
click at [464, 127] on icon "button" at bounding box center [462, 128] width 10 height 10
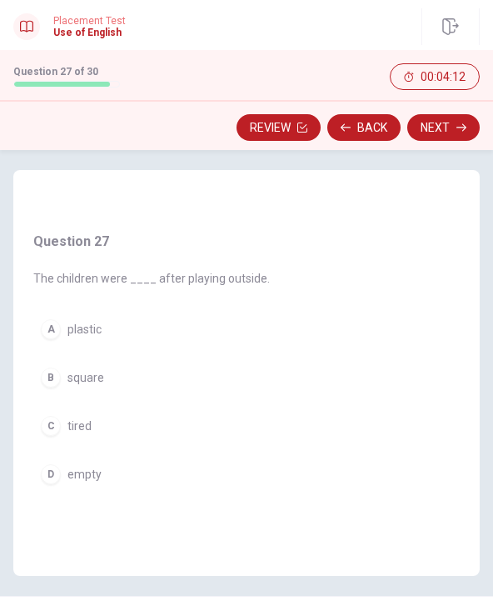
click at [58, 428] on div "C" at bounding box center [51, 426] width 20 height 20
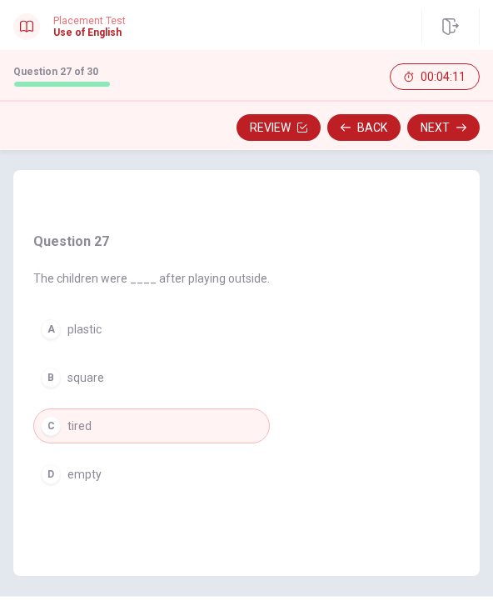
click at [453, 137] on button "Next" at bounding box center [444, 127] width 73 height 27
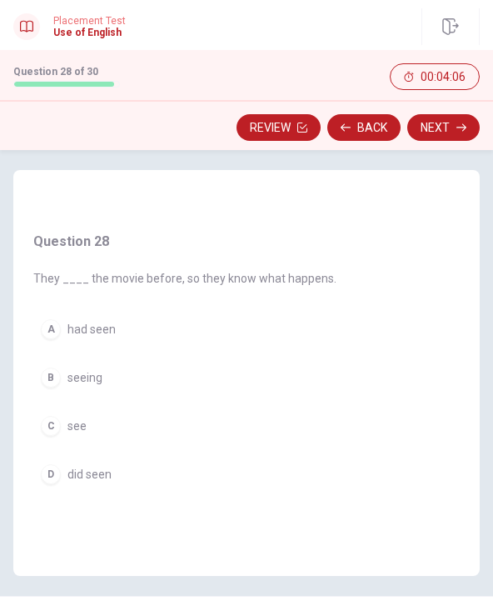
click at [111, 333] on span "had seen" at bounding box center [92, 329] width 48 height 13
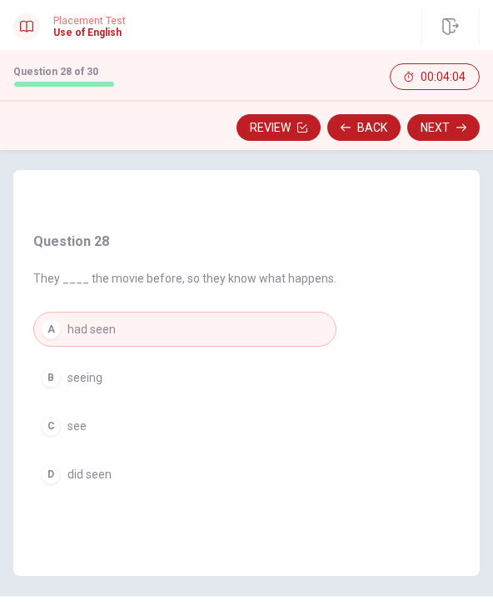
click at [458, 120] on button "Next" at bounding box center [444, 127] width 73 height 27
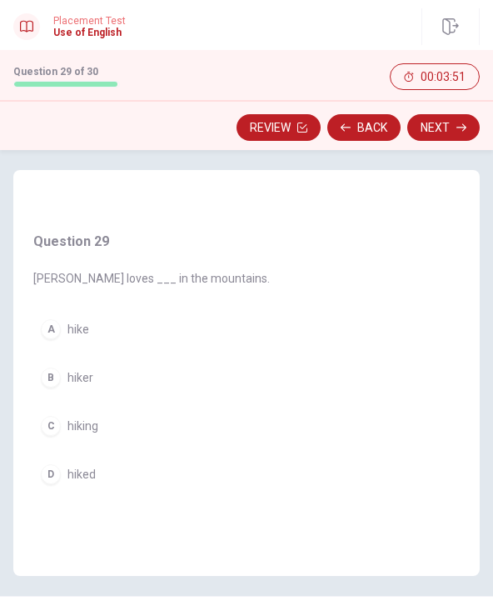
click at [60, 418] on button "C hiking" at bounding box center [151, 425] width 237 height 35
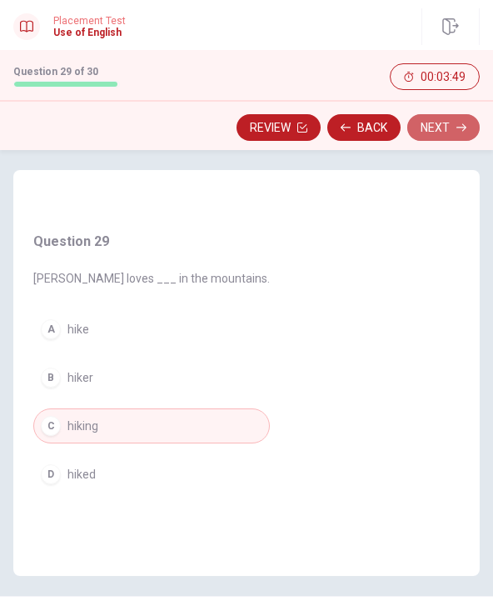
click at [453, 132] on button "Next" at bounding box center [444, 127] width 73 height 27
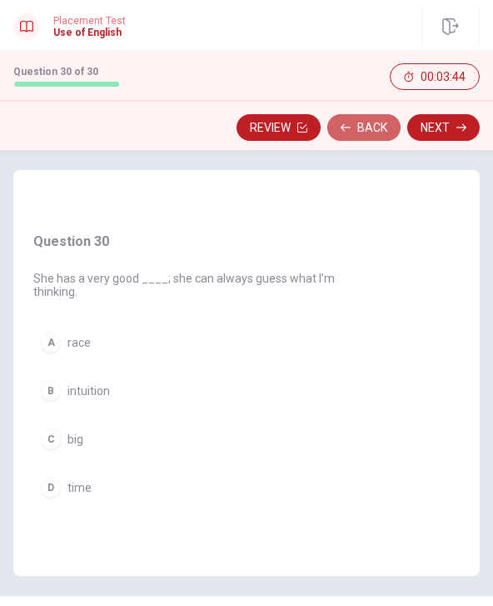
click at [366, 131] on button "Back" at bounding box center [364, 127] width 73 height 27
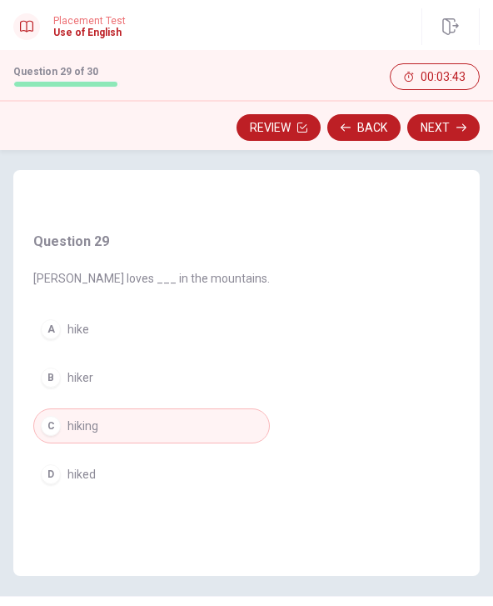
click at [458, 137] on button "Next" at bounding box center [444, 127] width 73 height 27
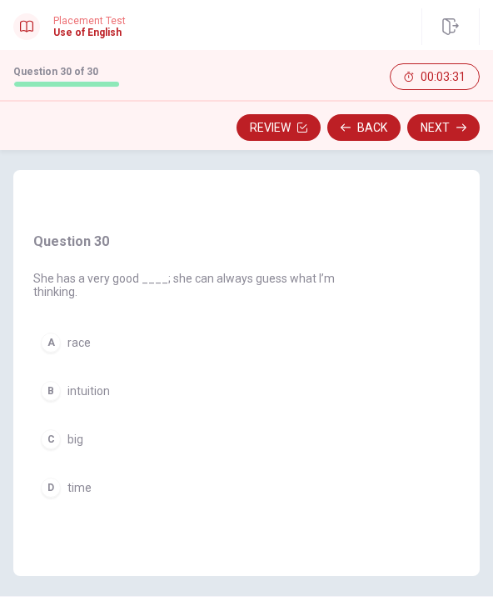
click at [105, 398] on button "B intuition" at bounding box center [188, 390] width 310 height 35
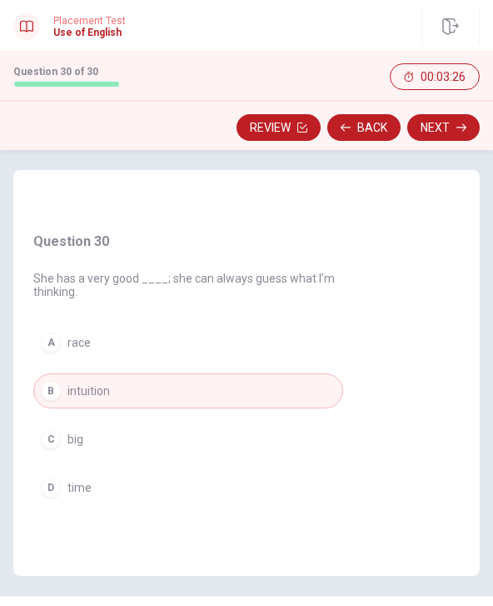
click at [453, 134] on button "Next" at bounding box center [444, 127] width 73 height 27
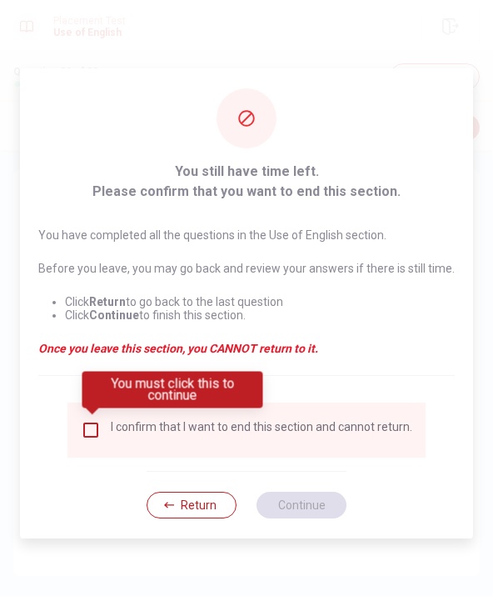
click at [92, 438] on input "You must click this to continue" at bounding box center [91, 430] width 20 height 20
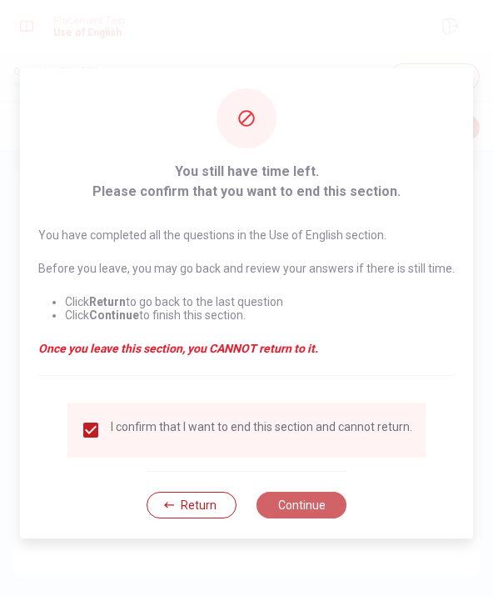
click at [288, 509] on button "Continue" at bounding box center [302, 505] width 90 height 27
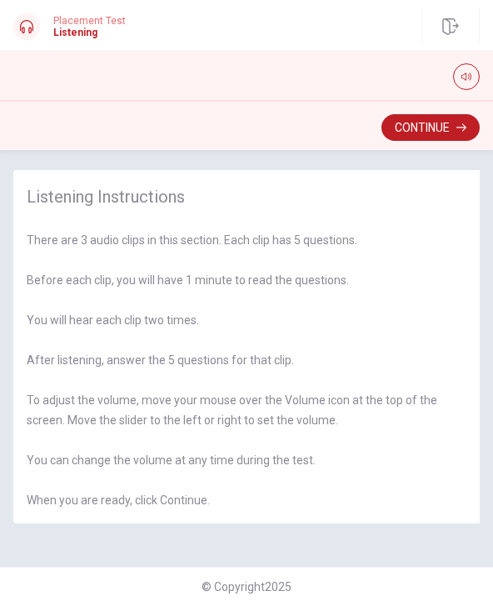
click at [429, 128] on button "Continue" at bounding box center [431, 127] width 98 height 27
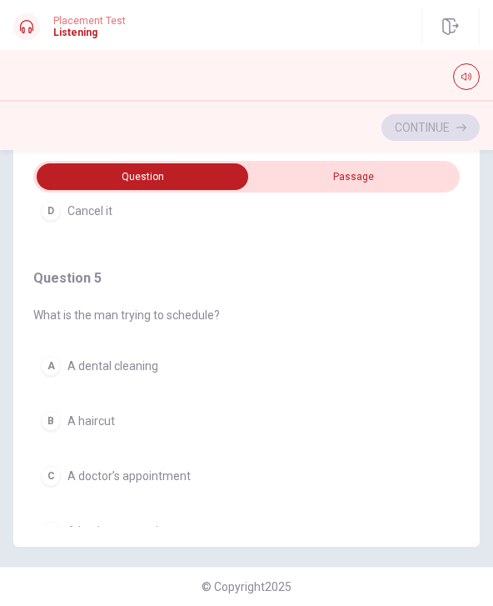
scroll to position [1224, 0]
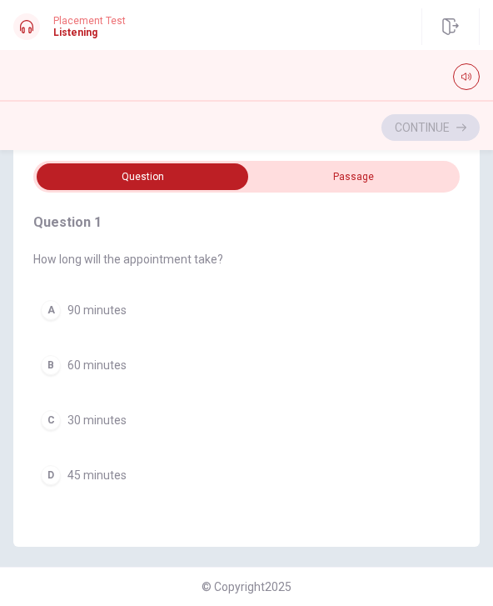
click at [303, 163] on input "checkbox" at bounding box center [142, 176] width 640 height 27
checkbox input "true"
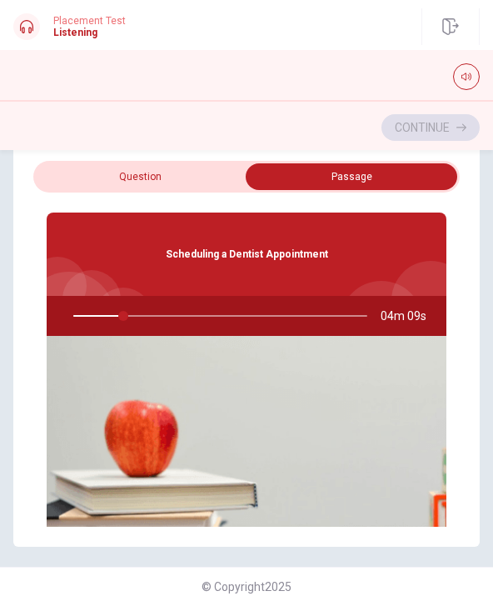
scroll to position [0, 0]
type input "17"
click at [120, 163] on input "checkbox" at bounding box center [352, 176] width 640 height 27
checkbox input "false"
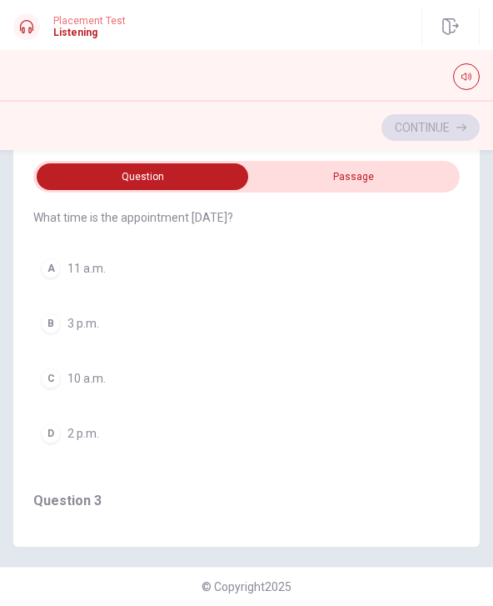
scroll to position [307, 0]
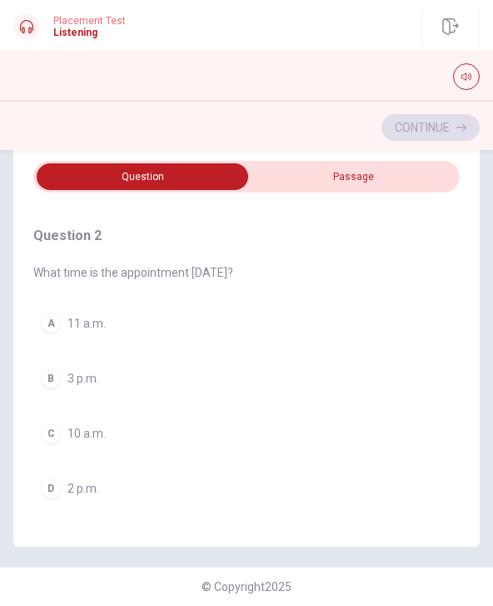
type input "22"
click at [328, 183] on input "checkbox" at bounding box center [142, 176] width 640 height 27
checkbox input "true"
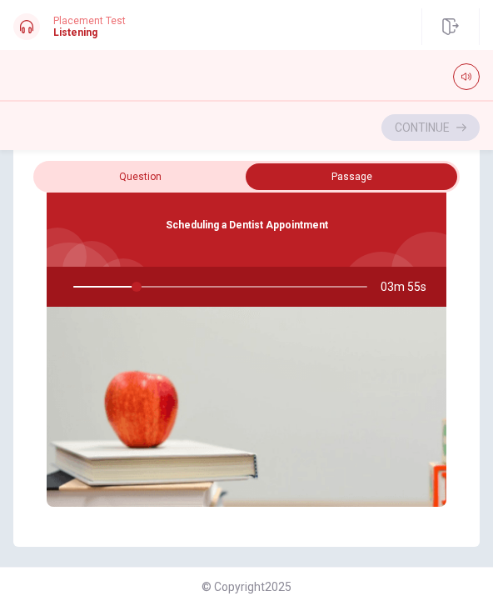
scroll to position [0, 0]
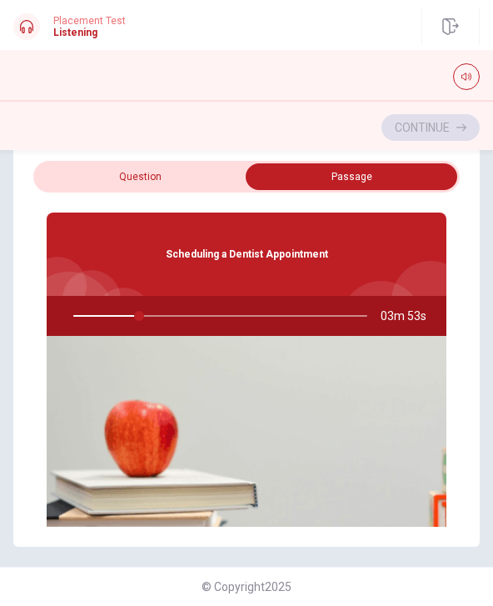
type input "23"
click at [106, 163] on input "checkbox" at bounding box center [352, 176] width 640 height 27
checkbox input "false"
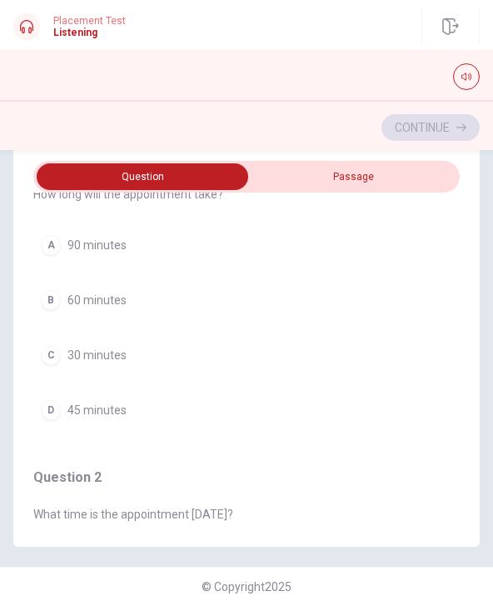
scroll to position [59, 0]
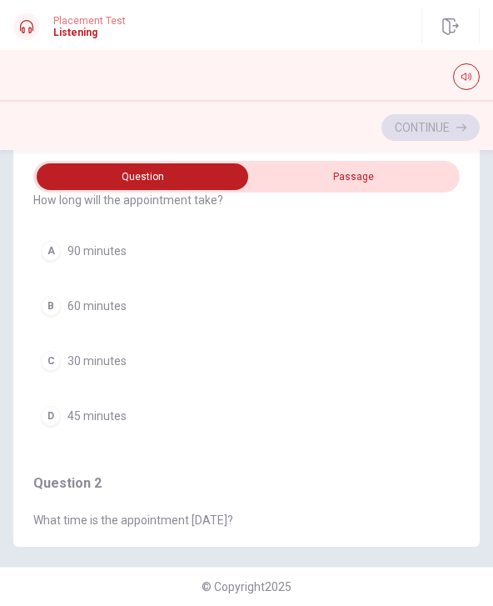
click at [58, 417] on button "D 45 minutes" at bounding box center [246, 415] width 427 height 35
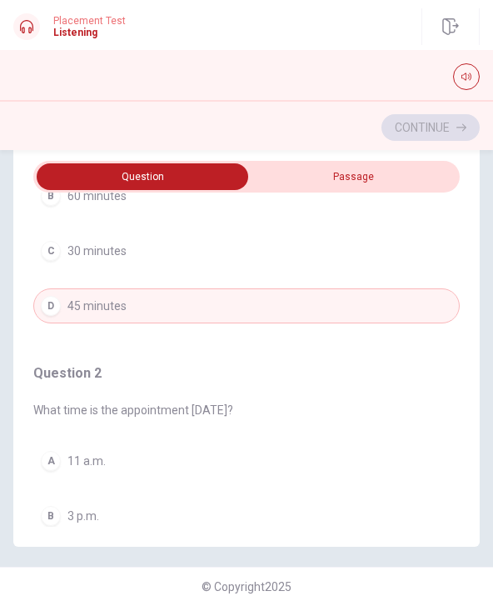
scroll to position [182, 0]
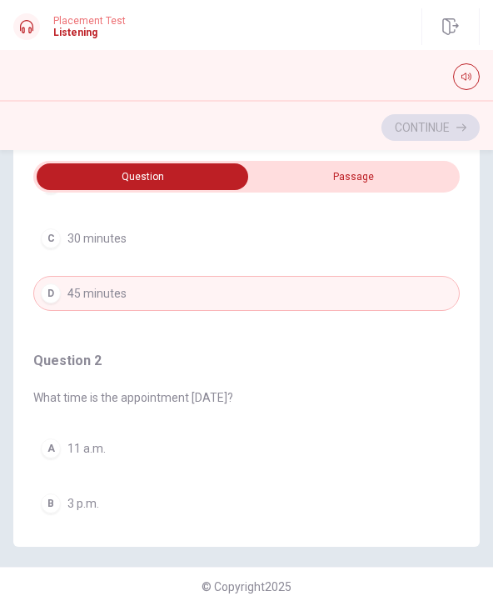
click at [73, 277] on button "D 45 minutes" at bounding box center [246, 293] width 427 height 35
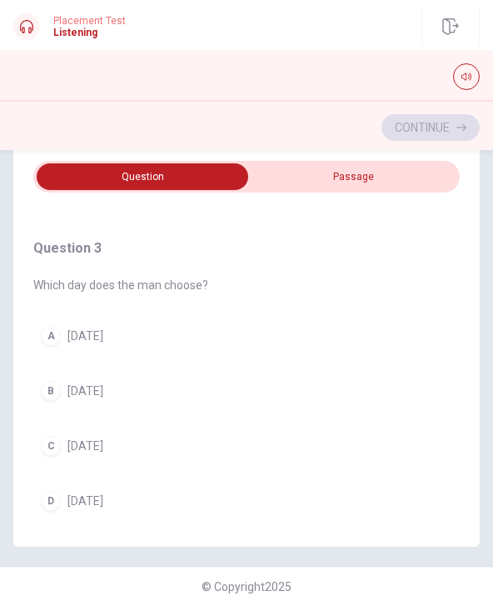
scroll to position [638, 0]
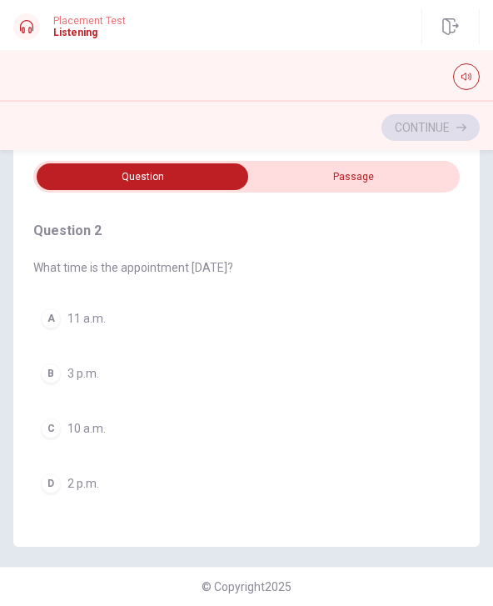
click at [60, 367] on div "B" at bounding box center [51, 373] width 20 height 20
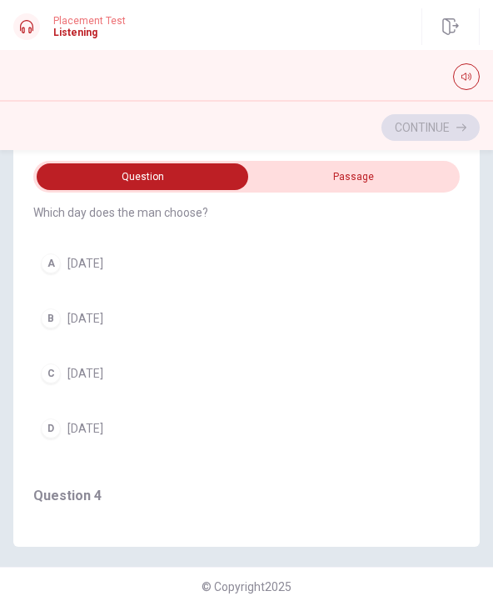
click at [54, 366] on div "C" at bounding box center [51, 373] width 20 height 20
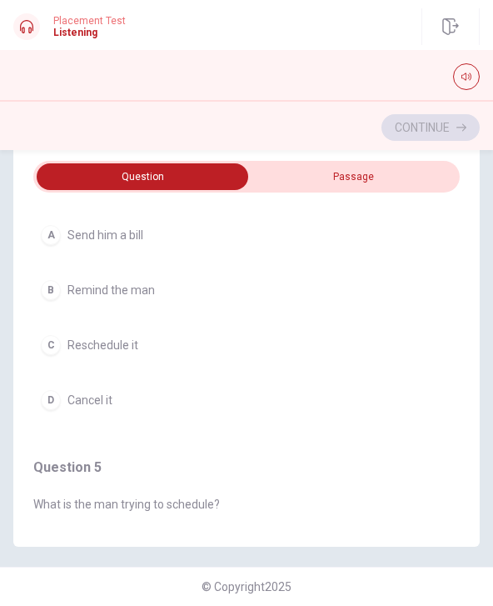
scroll to position [1034, 0]
click at [48, 284] on div "B" at bounding box center [51, 291] width 20 height 20
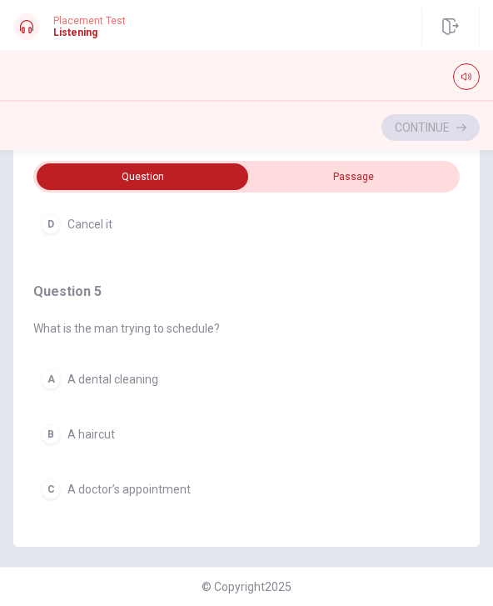
scroll to position [1210, 0]
click at [60, 377] on div "A" at bounding box center [51, 380] width 20 height 20
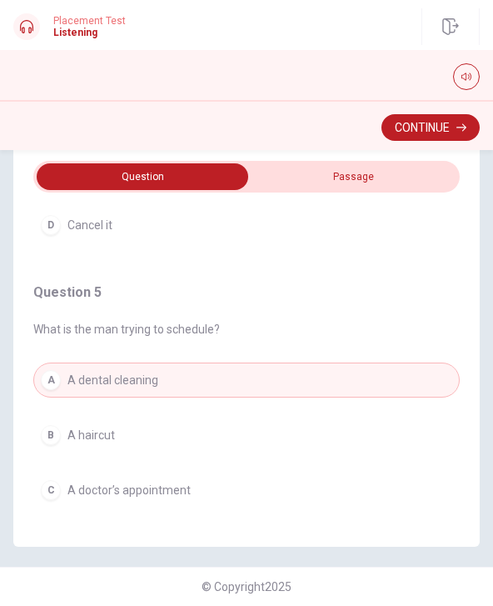
type input "50"
click at [281, 169] on input "checkbox" at bounding box center [142, 176] width 640 height 27
checkbox input "true"
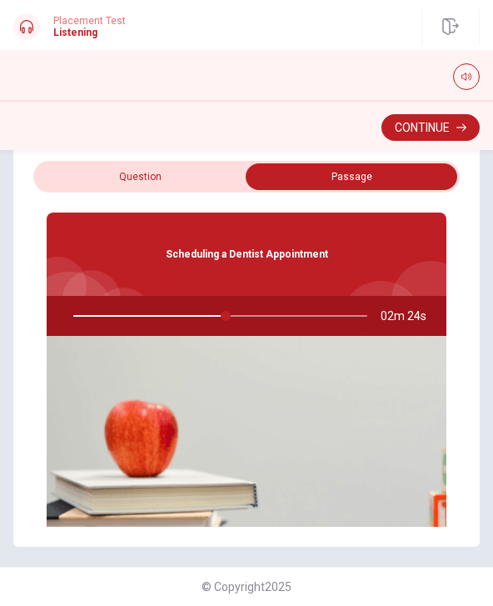
type input "52"
click at [145, 180] on input "checkbox" at bounding box center [352, 176] width 640 height 27
checkbox input "false"
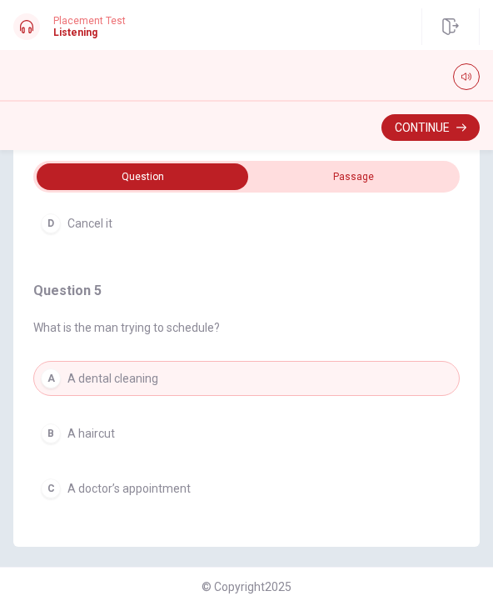
scroll to position [1210, 0]
type input "58"
click at [390, 174] on input "checkbox" at bounding box center [142, 176] width 640 height 27
checkbox input "true"
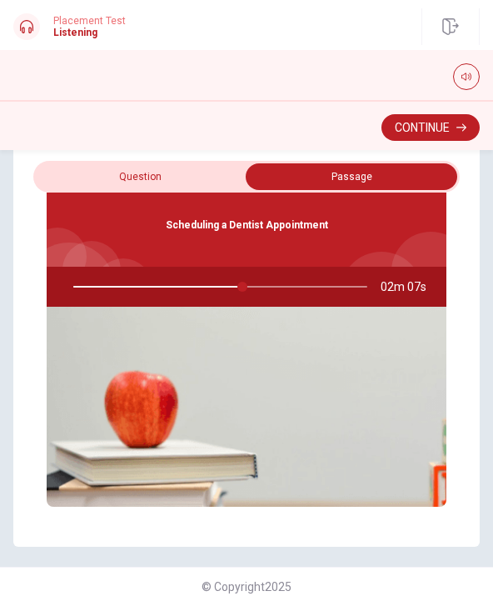
scroll to position [0, 0]
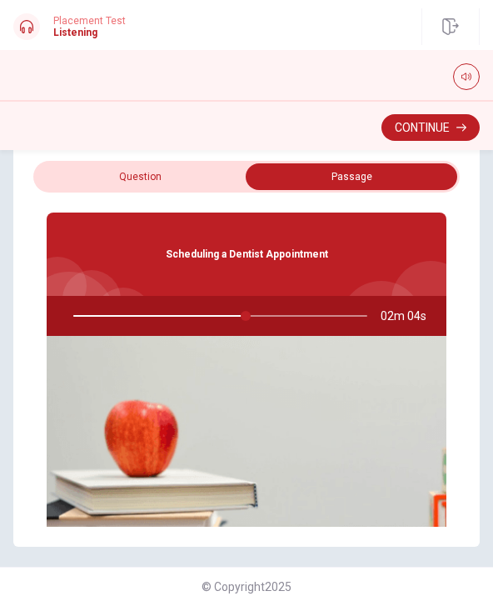
click at [413, 124] on button "Continue" at bounding box center [431, 127] width 98 height 27
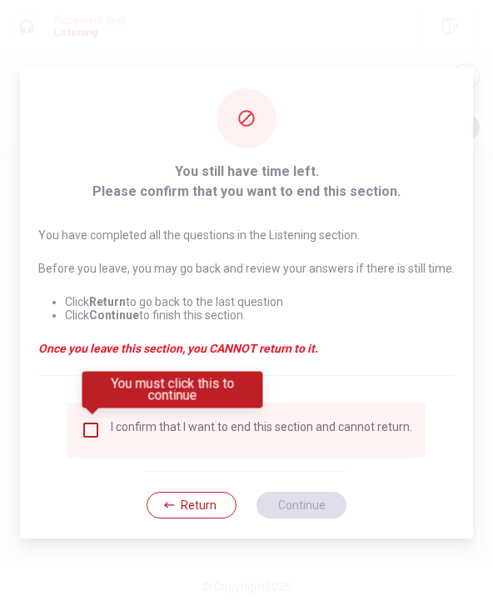
click at [95, 437] on input "You must click this to continue" at bounding box center [91, 430] width 20 height 20
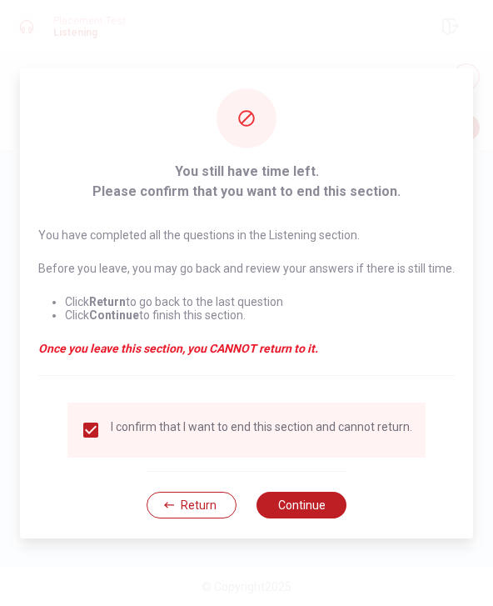
click at [295, 507] on button "Continue" at bounding box center [302, 505] width 90 height 27
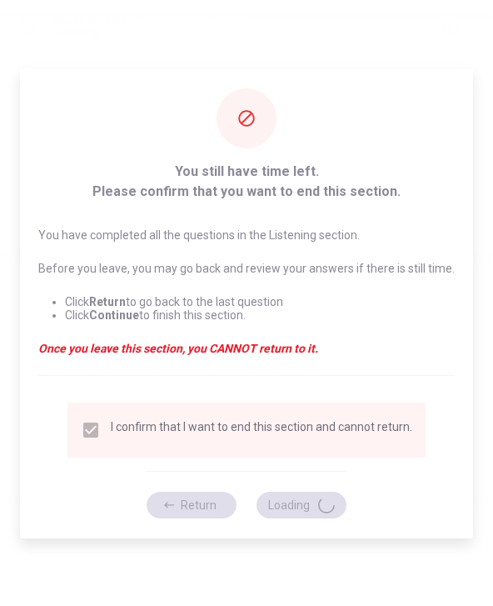
type input "61"
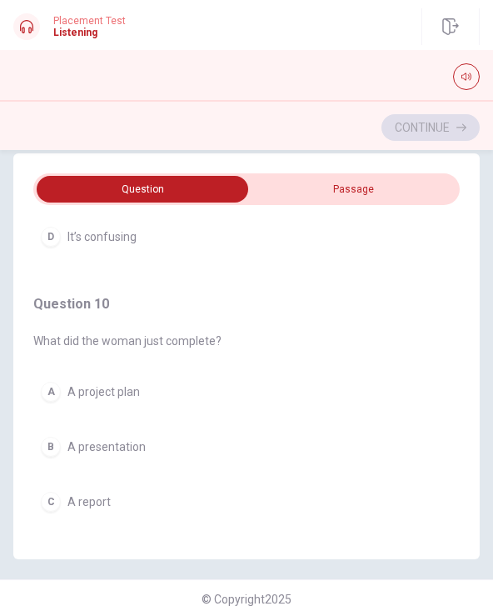
scroll to position [17, 0]
click at [108, 448] on span "A presentation" at bounding box center [107, 447] width 78 height 13
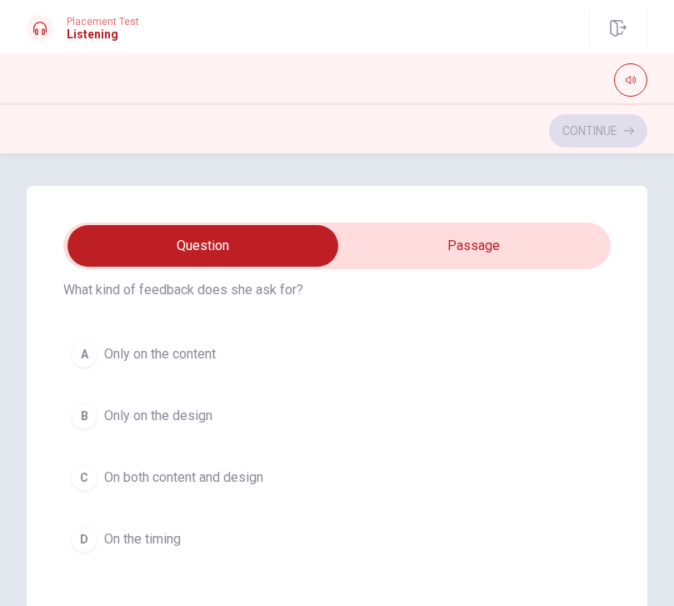
scroll to position [810, 0]
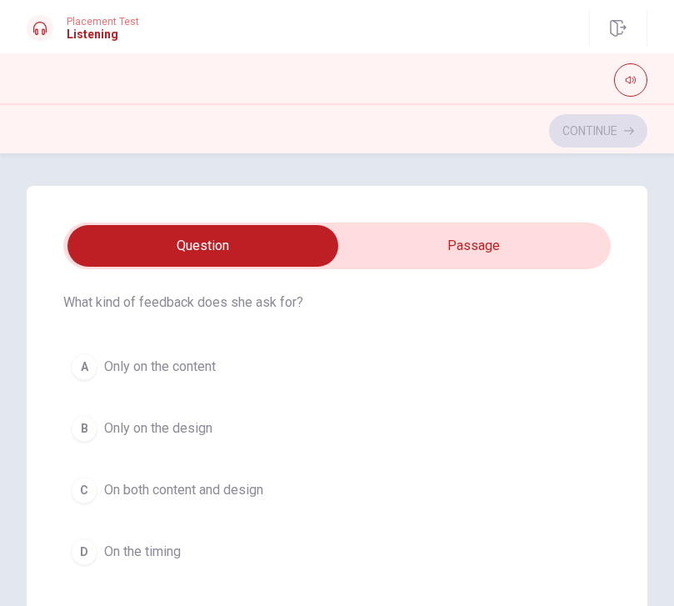
click at [269, 494] on button "C On both content and design" at bounding box center [337, 490] width 548 height 42
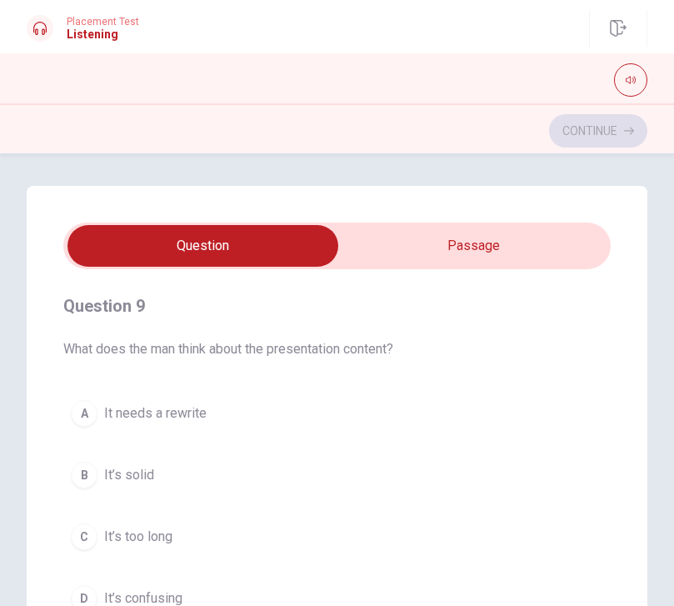
scroll to position [1163, 0]
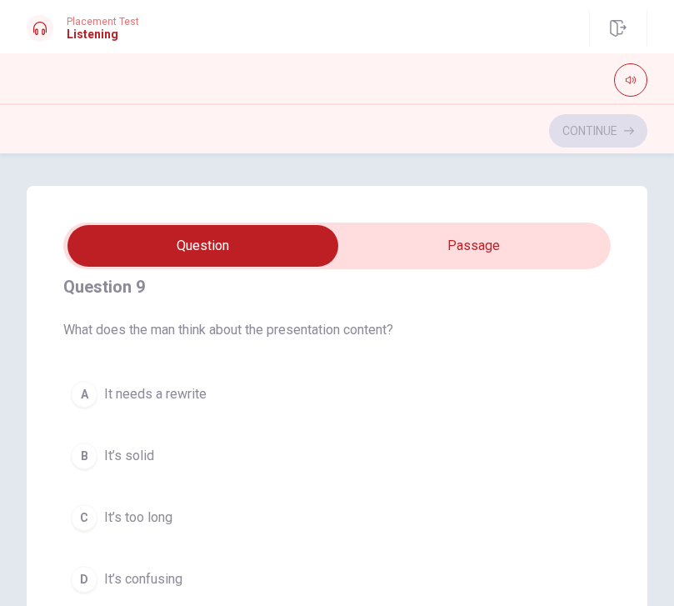
click at [372, 438] on button "B It’s solid" at bounding box center [337, 456] width 548 height 42
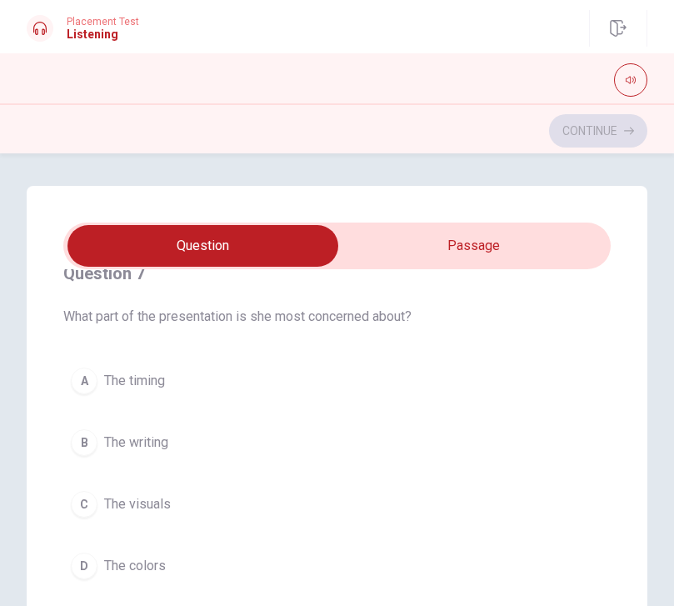
scroll to position [417, 0]
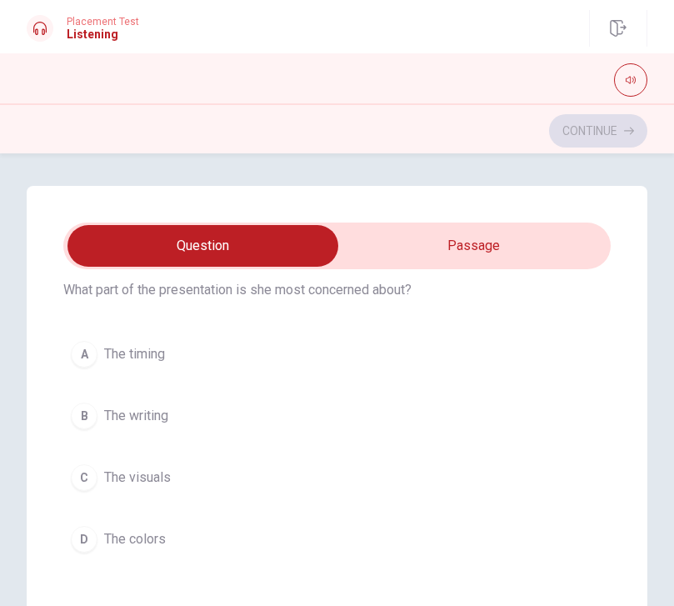
click at [203, 472] on button "C The visuals" at bounding box center [337, 478] width 548 height 42
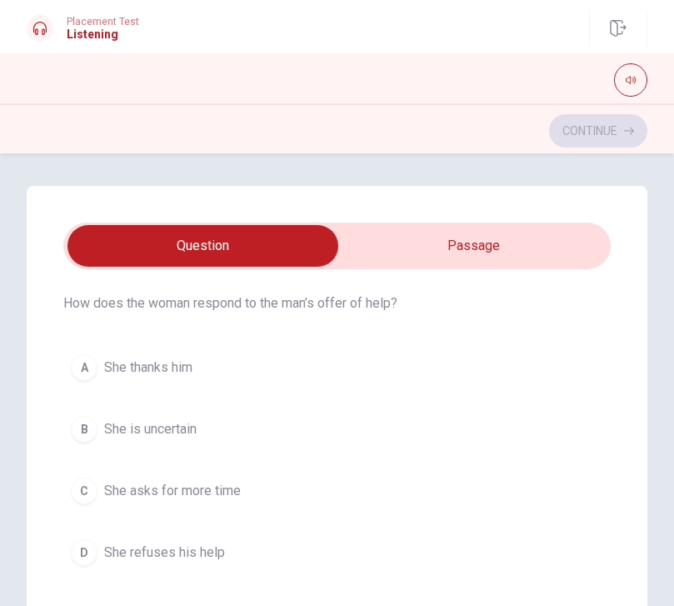
scroll to position [51, 0]
click at [337, 364] on button "A She thanks him" at bounding box center [337, 366] width 548 height 42
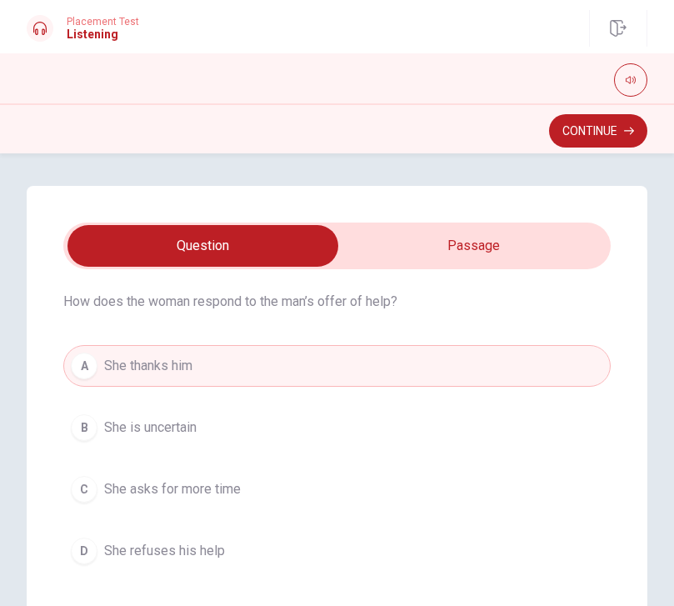
click at [356, 361] on button "A She thanks him" at bounding box center [337, 366] width 548 height 42
click at [635, 132] on button "Continue" at bounding box center [598, 130] width 98 height 33
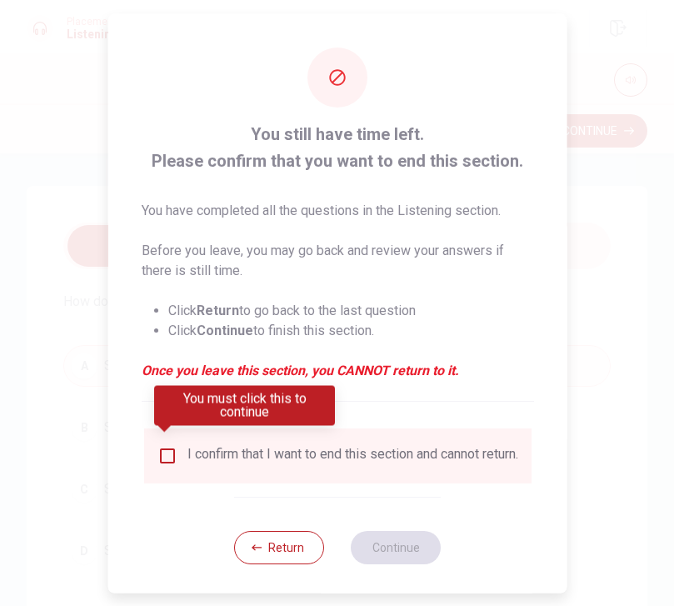
click at [298, 552] on button "Return" at bounding box center [279, 546] width 90 height 33
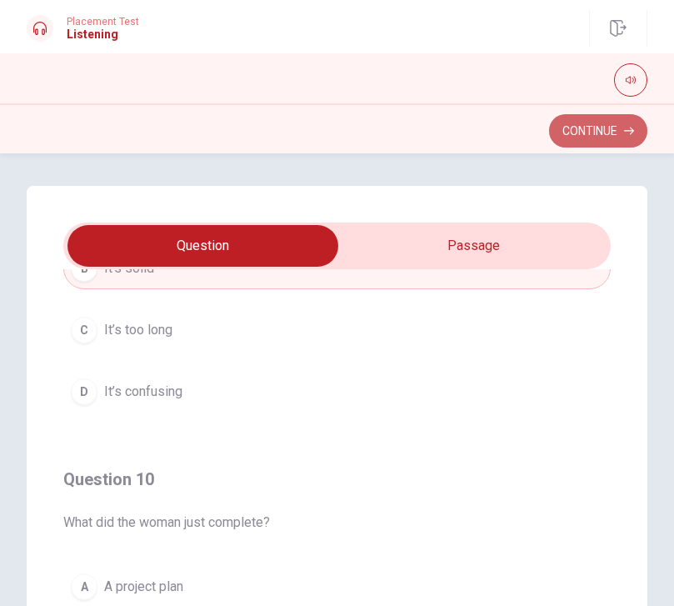
click at [615, 137] on button "Continue" at bounding box center [598, 130] width 98 height 33
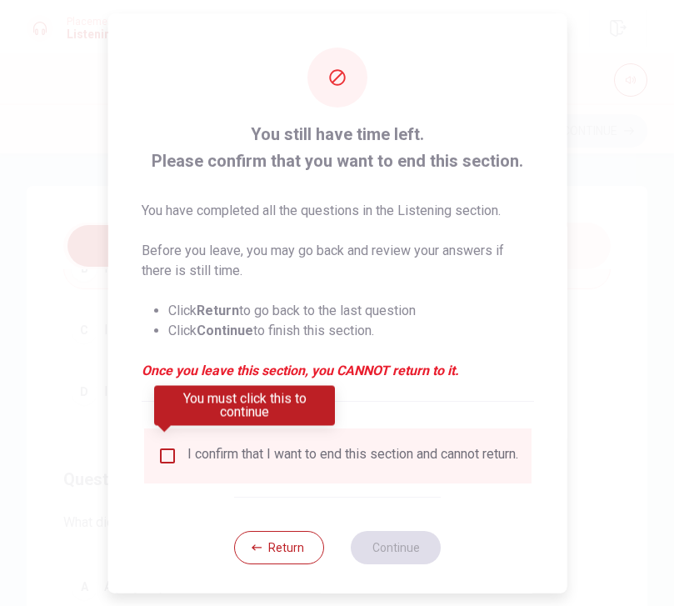
click at [160, 445] on input "You must click this to continue" at bounding box center [167, 455] width 20 height 20
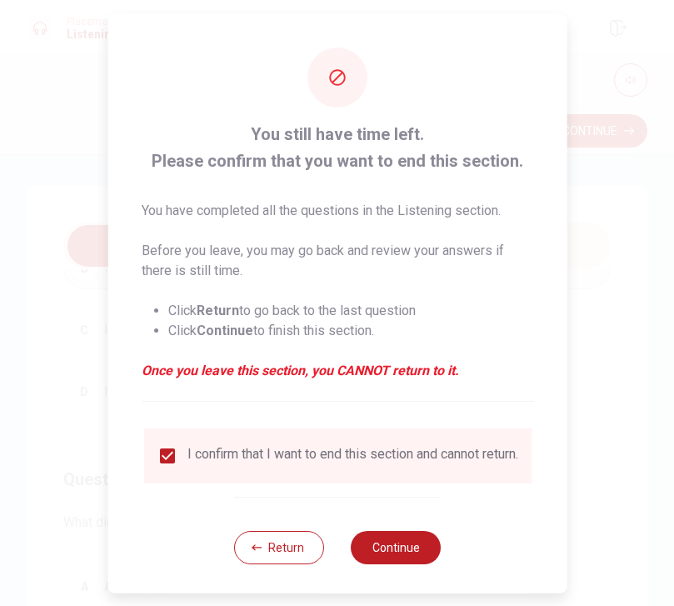
click at [390, 549] on button "Continue" at bounding box center [396, 546] width 90 height 33
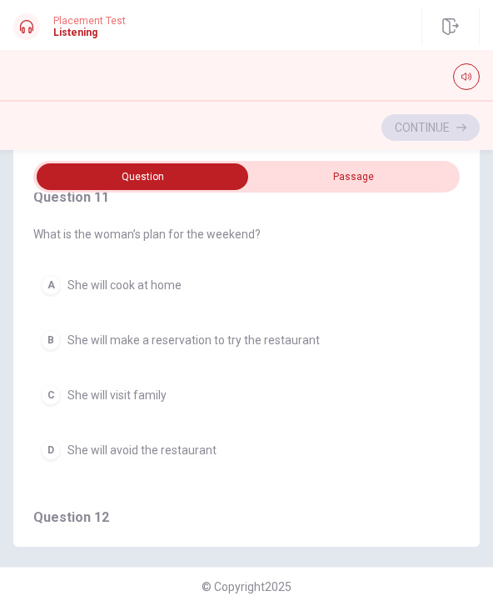
scroll to position [26, 0]
click at [335, 322] on button "B She will make a reservation to try the restaurant" at bounding box center [246, 339] width 427 height 35
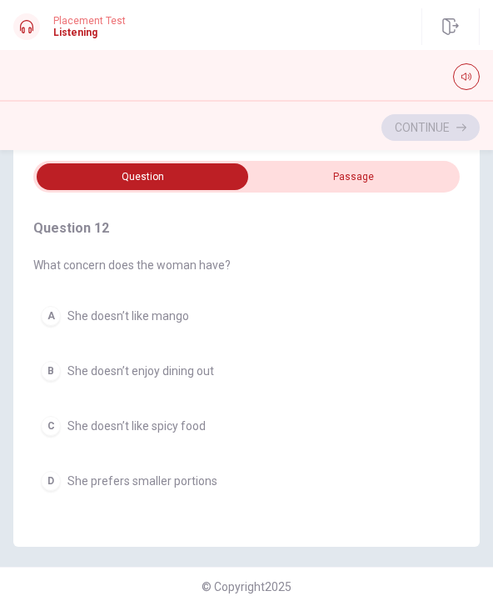
scroll to position [318, 0]
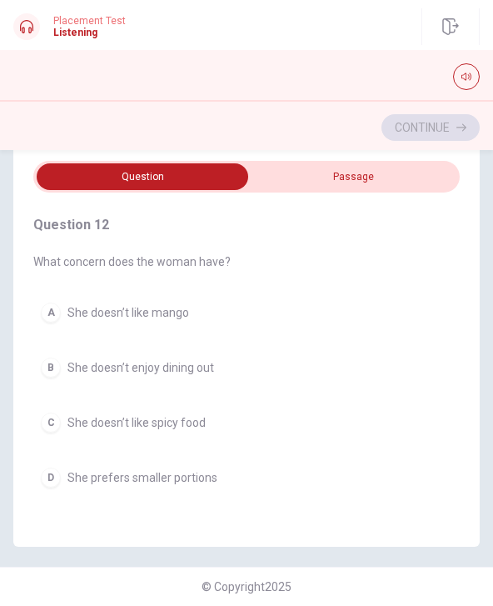
click at [308, 405] on button "C She doesn’t like spicy food" at bounding box center [246, 422] width 427 height 35
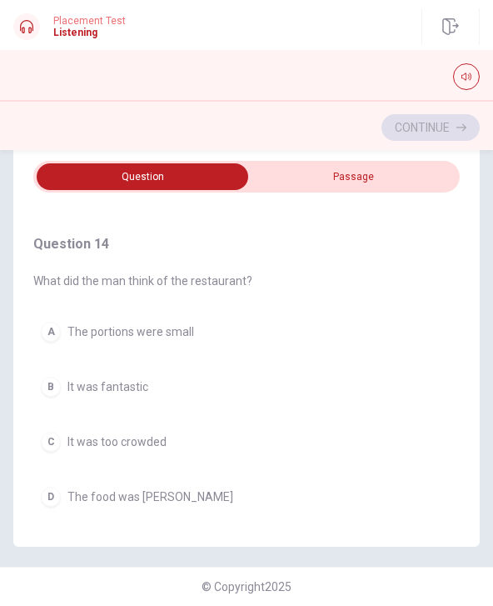
scroll to position [941, 0]
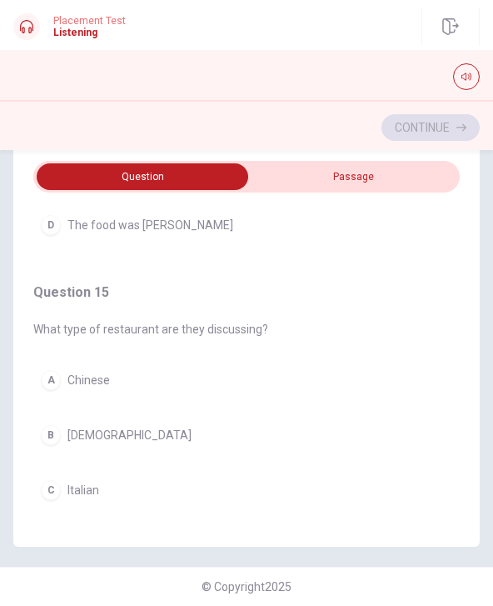
click at [273, 528] on button "D Thai" at bounding box center [246, 545] width 427 height 35
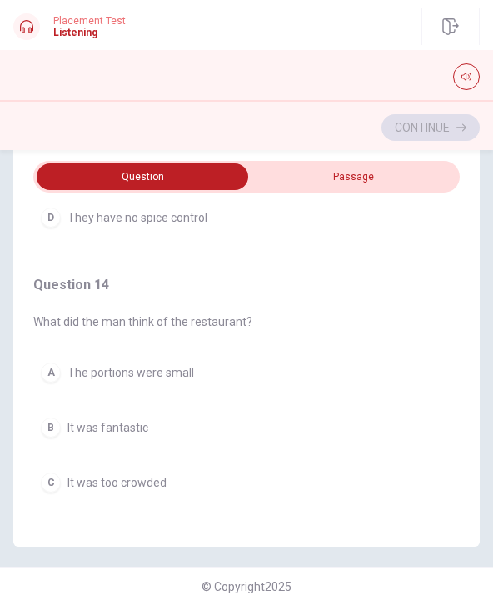
scroll to position [903, 0]
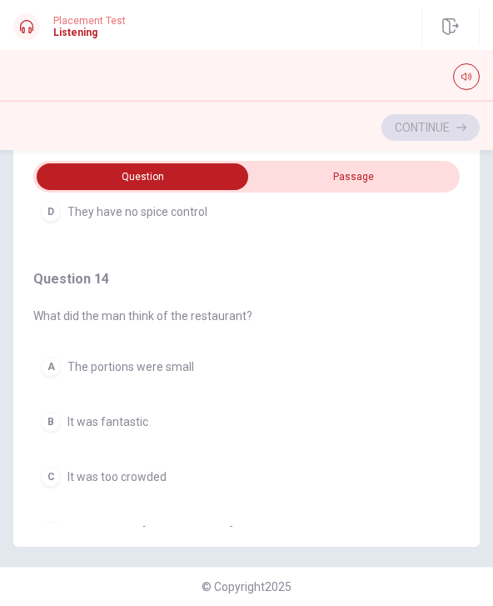
click at [359, 514] on button "D The food was [PERSON_NAME]" at bounding box center [246, 531] width 427 height 35
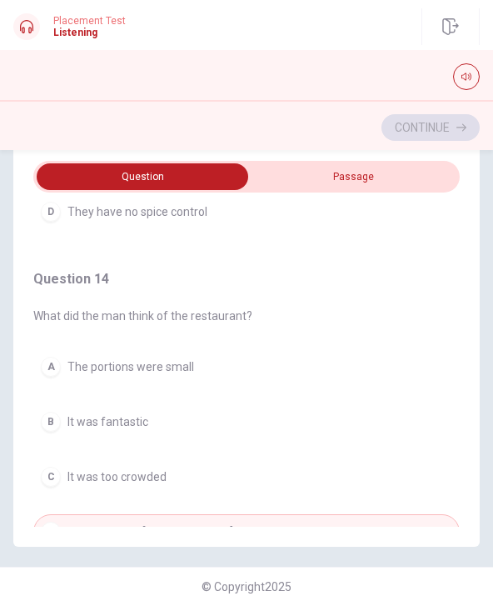
click at [338, 404] on button "B It was fantastic" at bounding box center [246, 421] width 427 height 35
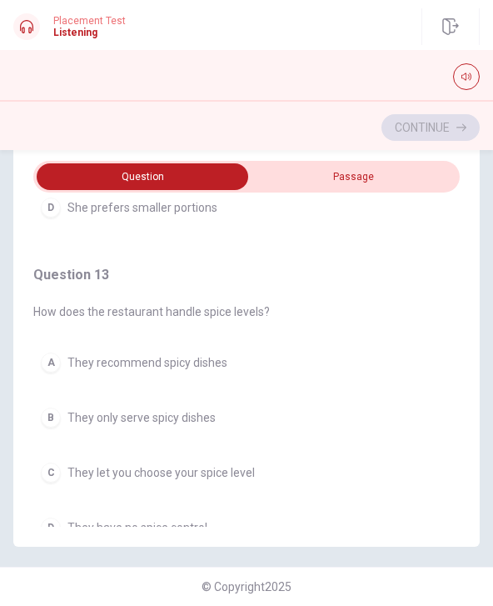
scroll to position [580, 0]
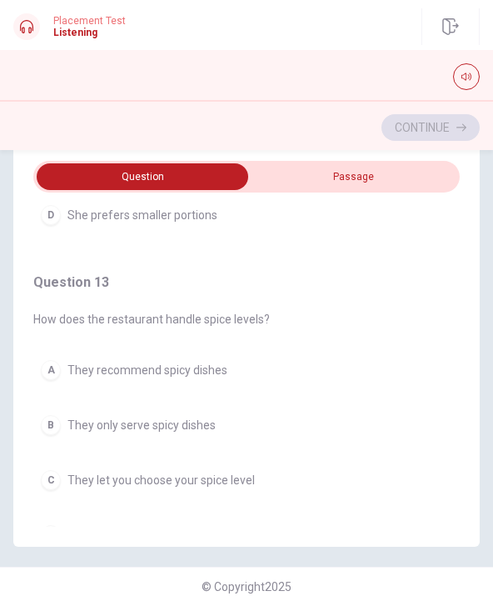
click at [313, 463] on button "C They let you choose your spice level" at bounding box center [246, 480] width 427 height 35
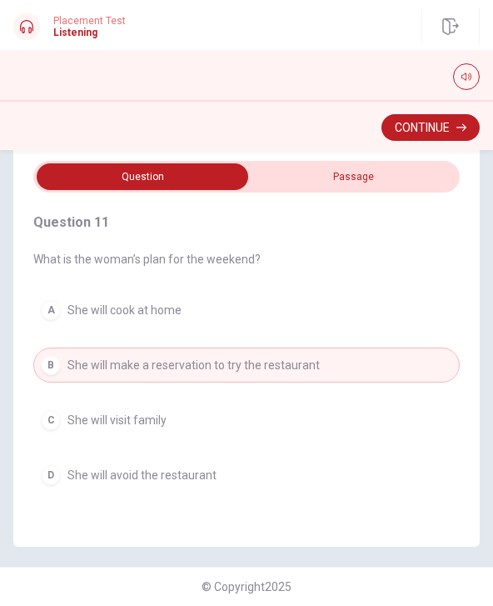
scroll to position [0, 0]
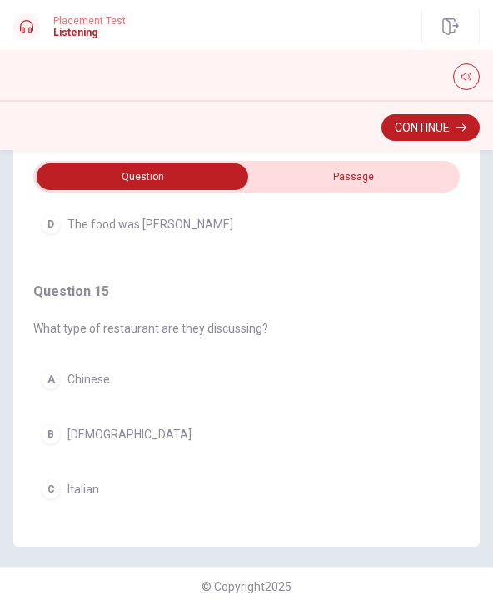
click at [461, 140] on button "Continue" at bounding box center [431, 127] width 98 height 27
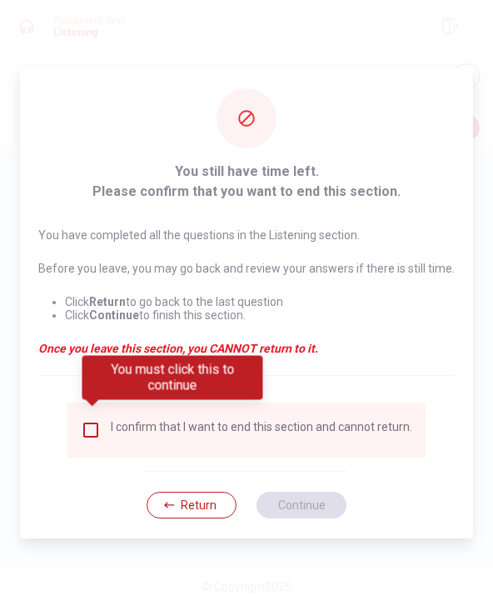
click at [101, 433] on input "You must click this to continue" at bounding box center [91, 430] width 20 height 20
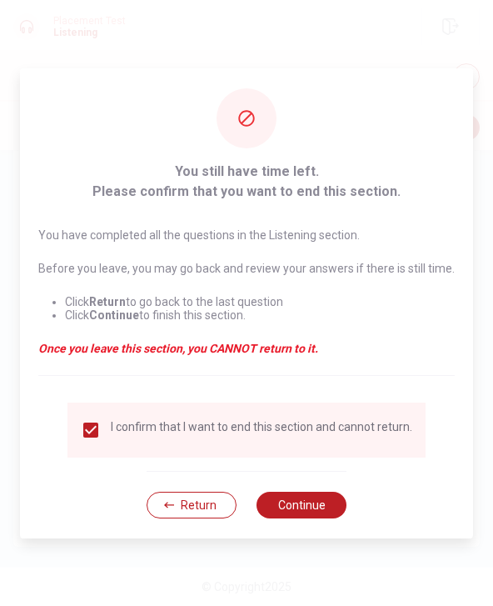
click at [326, 506] on button "Continue" at bounding box center [302, 505] width 90 height 27
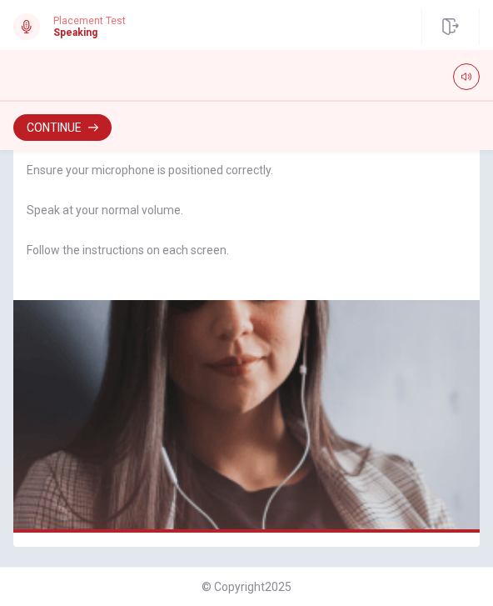
scroll to position [110, 0]
click at [73, 127] on button "Continue" at bounding box center [62, 127] width 98 height 27
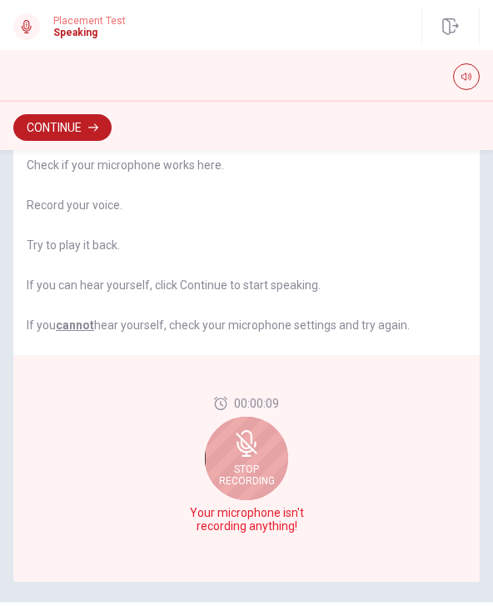
scroll to position [75, 0]
click at [258, 469] on span "Stop Recording" at bounding box center [247, 474] width 56 height 23
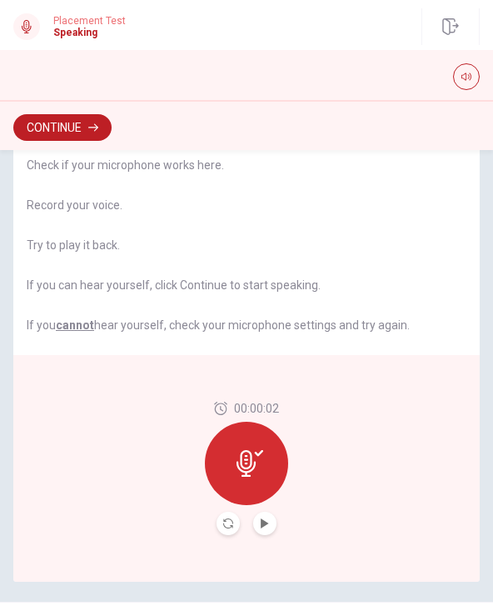
click at [227, 526] on icon "Record Again" at bounding box center [228, 523] width 10 height 10
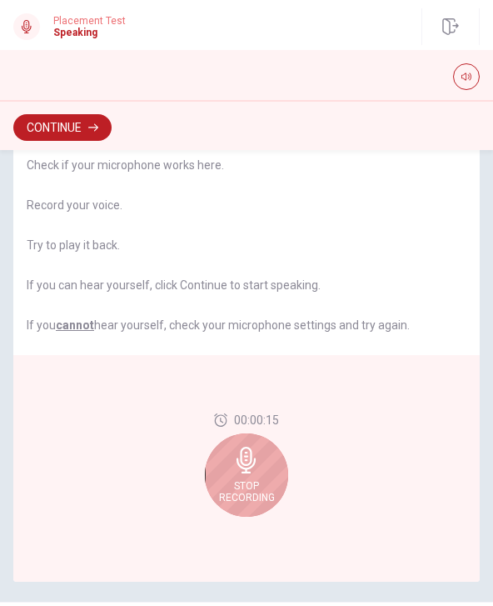
click at [253, 474] on div "Stop Recording" at bounding box center [246, 474] width 83 height 83
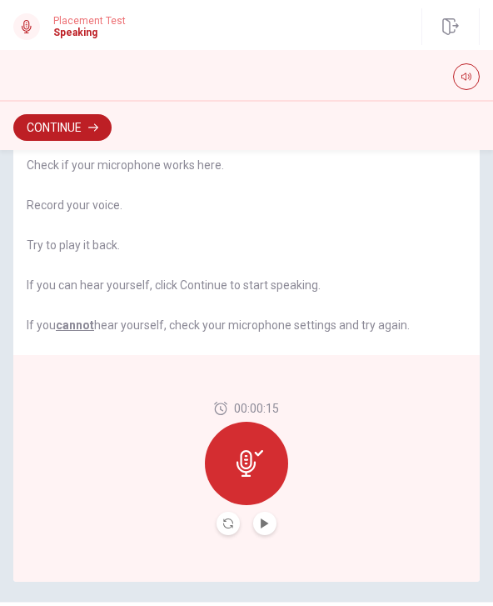
click at [233, 526] on icon "Record Again" at bounding box center [228, 523] width 10 height 10
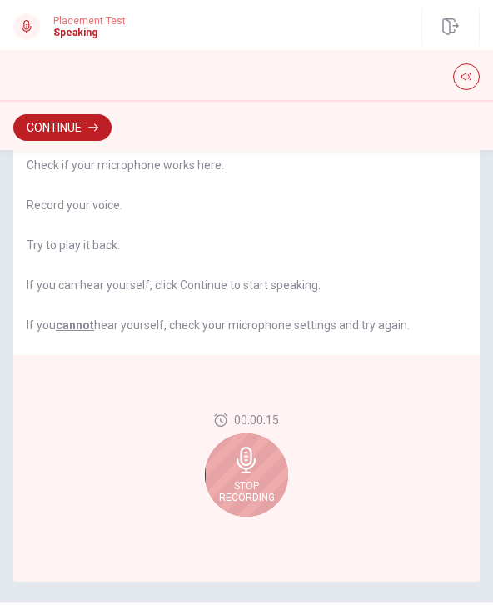
click at [259, 484] on span "Stop Recording" at bounding box center [247, 491] width 56 height 23
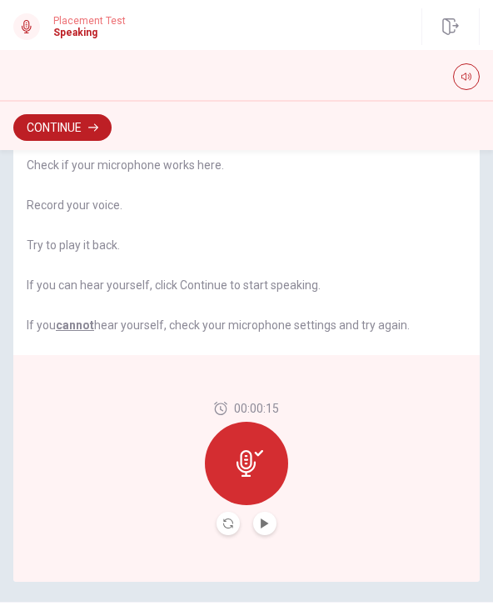
click at [259, 474] on icon at bounding box center [250, 463] width 27 height 27
click at [274, 523] on button "Play Audio" at bounding box center [264, 523] width 23 height 23
click at [264, 516] on button "Play Audio" at bounding box center [264, 523] width 23 height 23
click at [236, 526] on button "Record Again" at bounding box center [228, 523] width 23 height 23
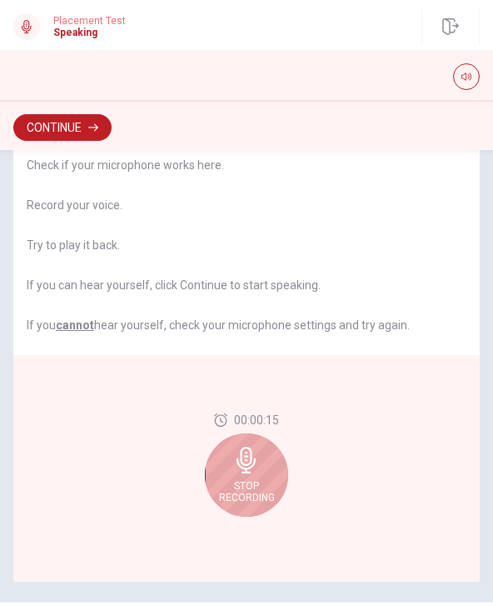
click at [252, 468] on icon at bounding box center [246, 460] width 19 height 27
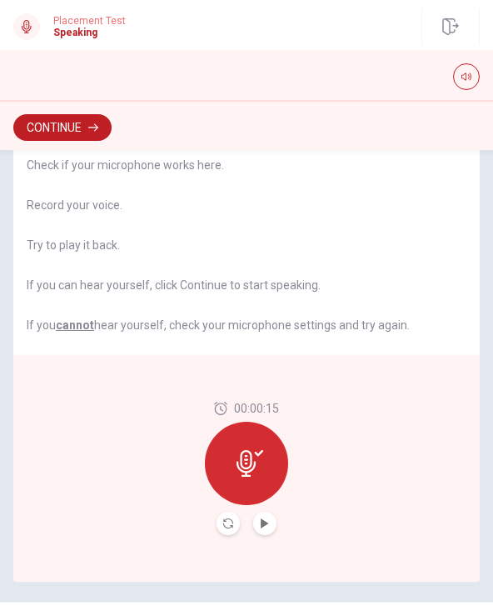
click at [226, 514] on button "Record Again" at bounding box center [228, 523] width 23 height 23
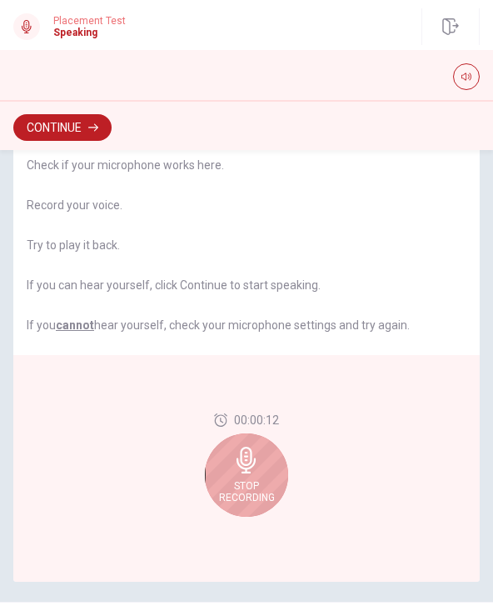
click at [264, 481] on span "Stop Recording" at bounding box center [247, 491] width 56 height 23
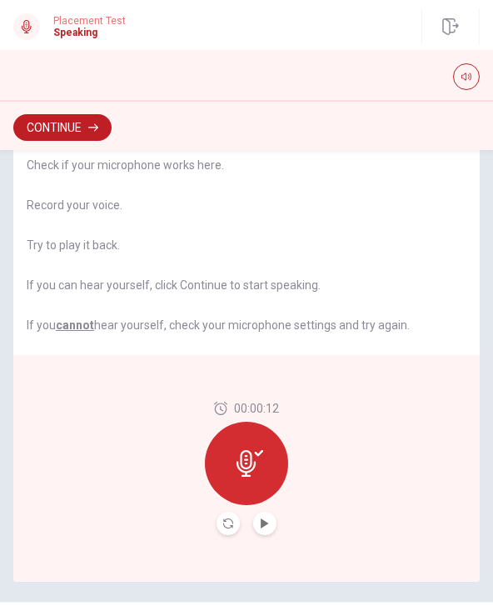
click at [263, 521] on icon "Play Audio" at bounding box center [265, 523] width 8 height 10
click at [227, 524] on icon "Record Again" at bounding box center [228, 523] width 10 height 10
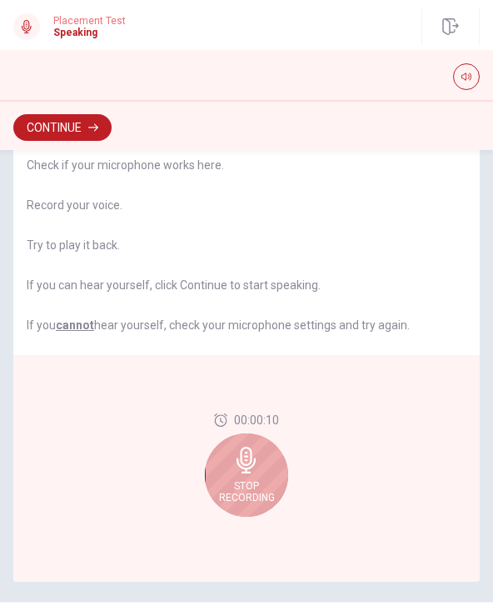
click at [253, 468] on icon at bounding box center [246, 460] width 27 height 27
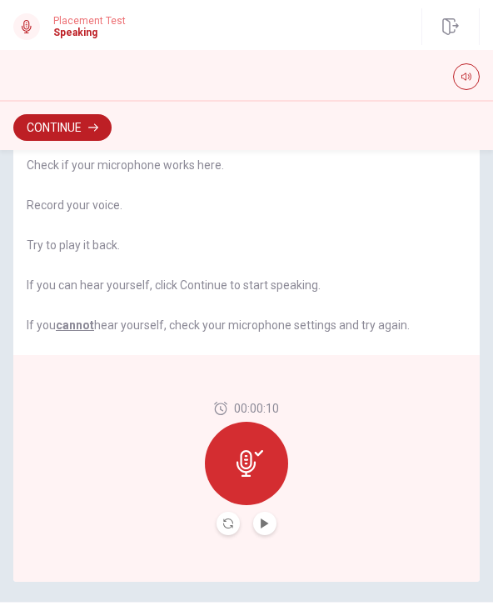
click at [260, 523] on icon "Play Audio" at bounding box center [265, 523] width 10 height 10
click at [233, 523] on icon "Record Again" at bounding box center [228, 523] width 10 height 10
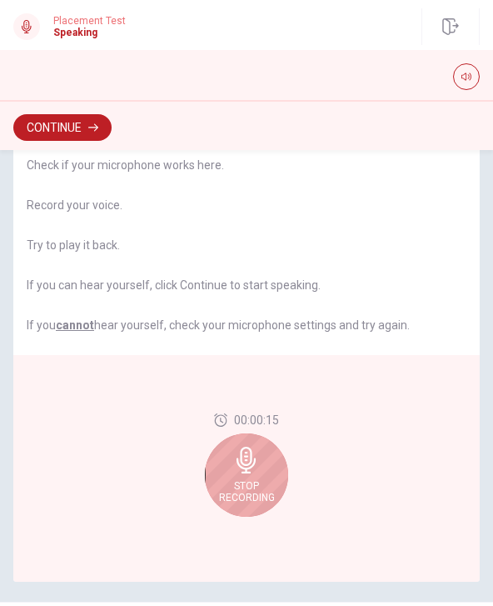
click at [254, 482] on span "Stop Recording" at bounding box center [247, 491] width 56 height 23
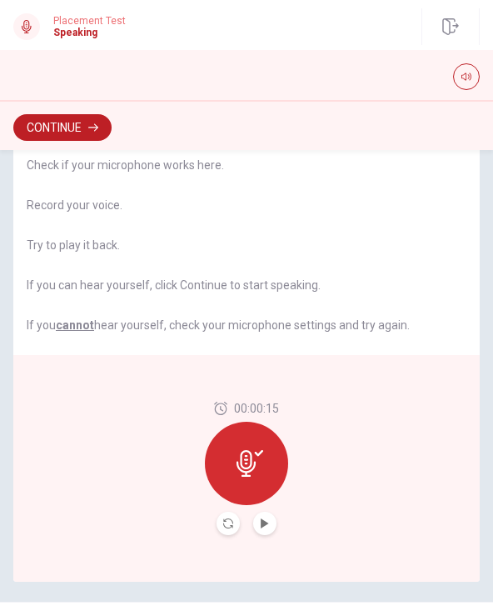
click at [230, 520] on icon "Record Again" at bounding box center [228, 523] width 10 height 10
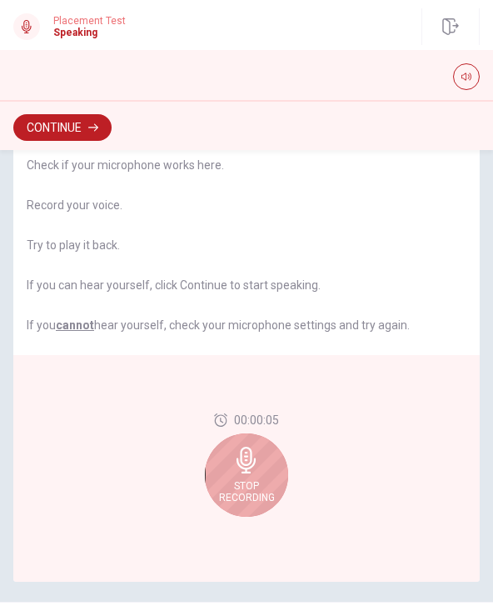
click at [263, 466] on div "Stop Recording" at bounding box center [246, 474] width 83 height 83
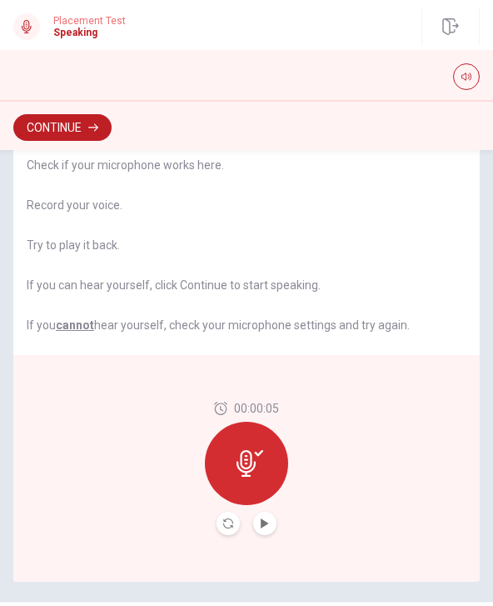
click at [262, 533] on button "Play Audio" at bounding box center [264, 523] width 23 height 23
click at [95, 137] on button "Continue" at bounding box center [62, 127] width 98 height 27
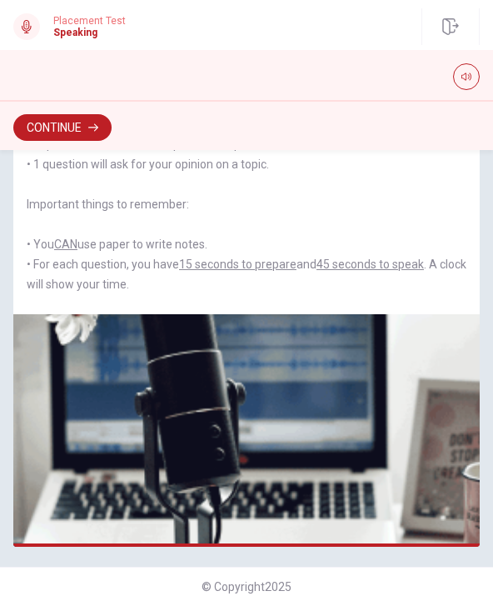
scroll to position [196, 0]
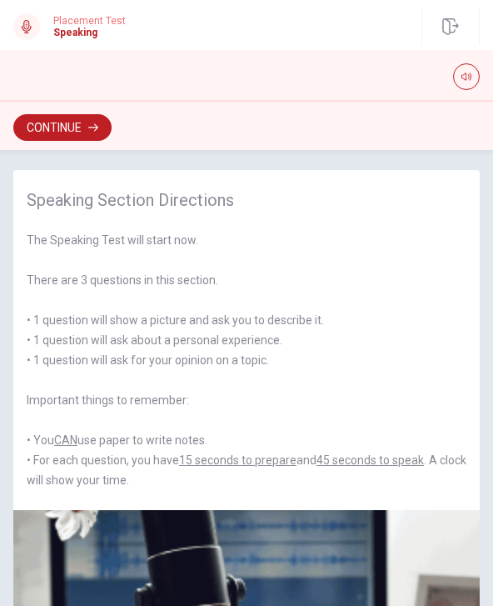
click at [42, 122] on button "Continue" at bounding box center [62, 127] width 98 height 27
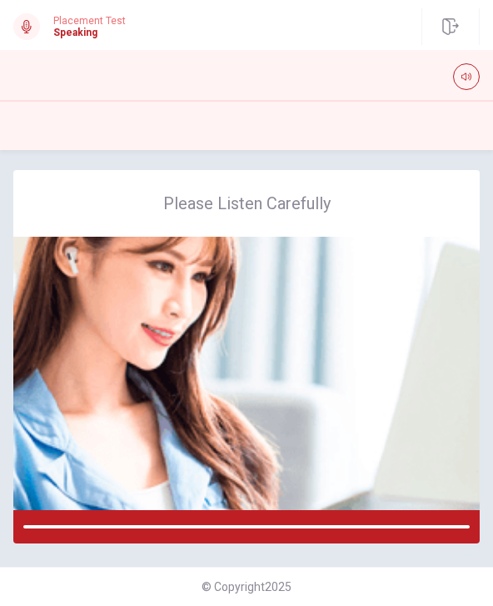
scroll to position [0, 0]
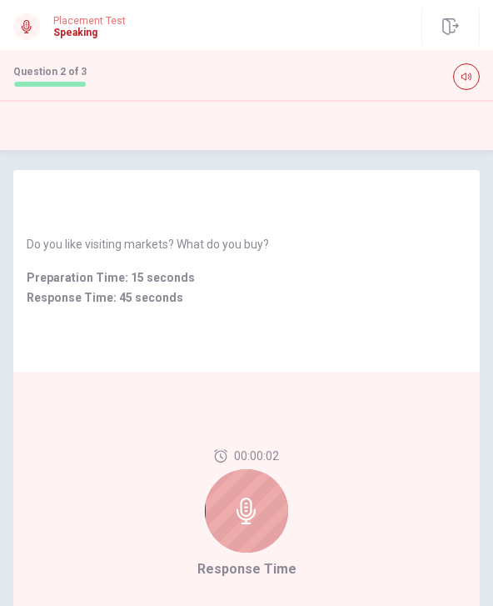
click at [238, 513] on icon at bounding box center [246, 511] width 19 height 27
